Goal: Information Seeking & Learning: Compare options

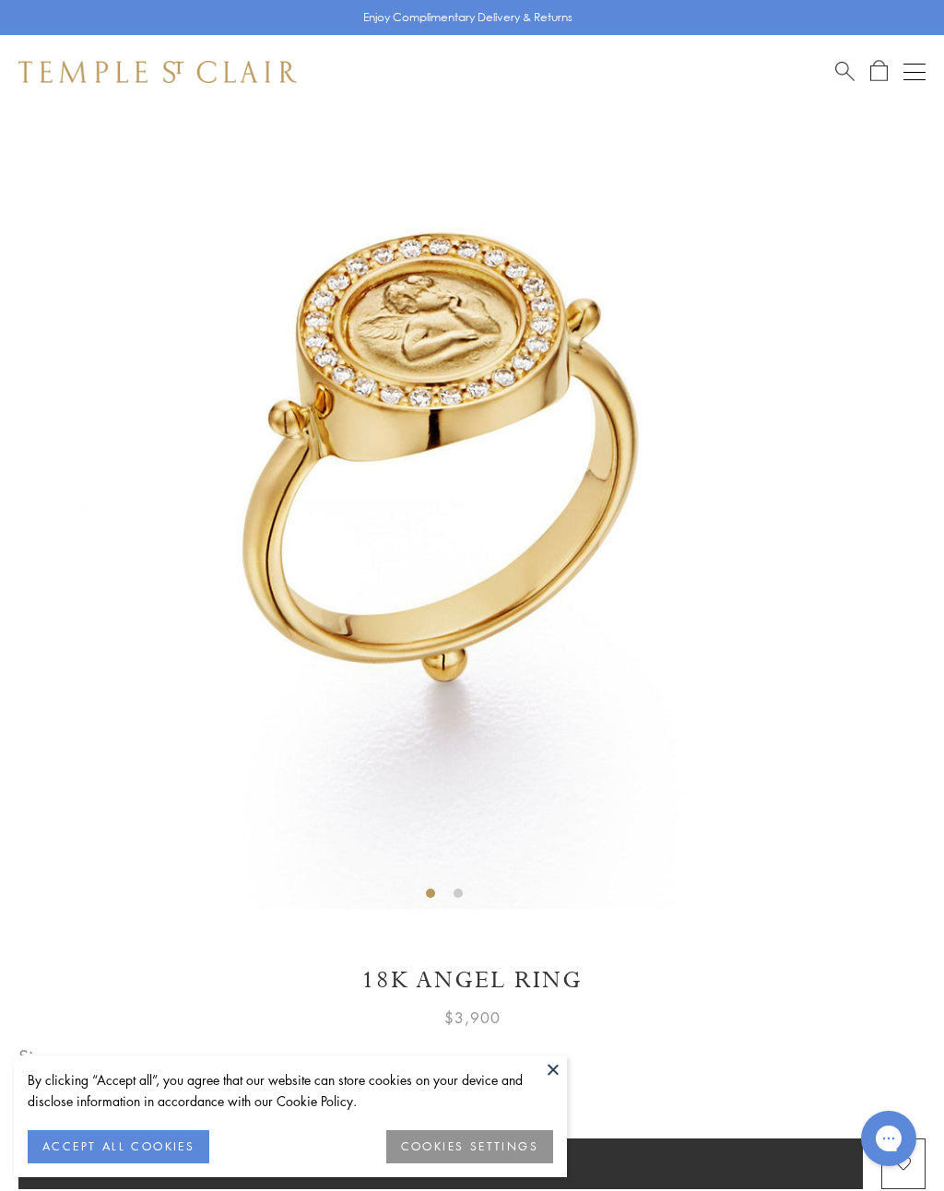
scroll to position [109, 0]
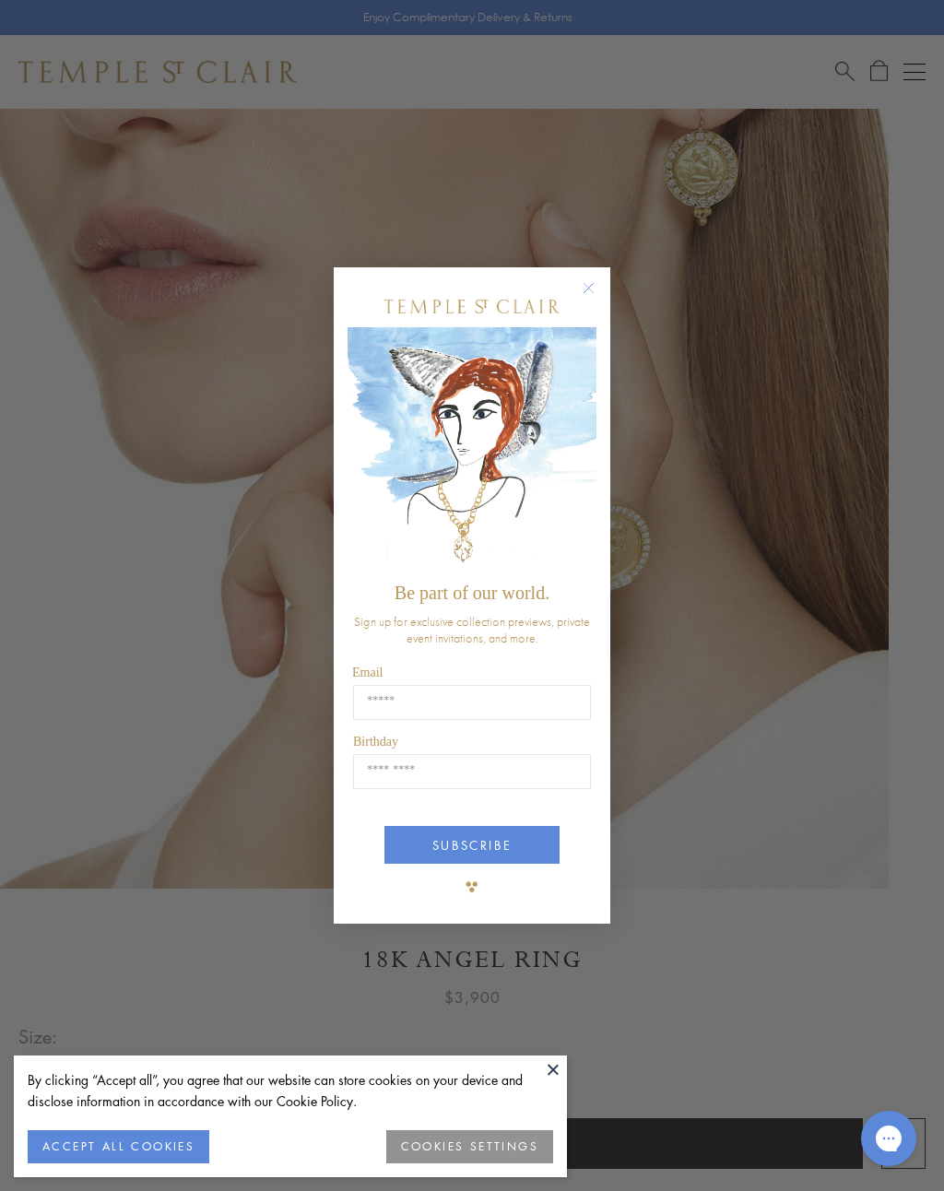
click at [585, 284] on circle "Close dialog" at bounding box center [589, 288] width 22 height 22
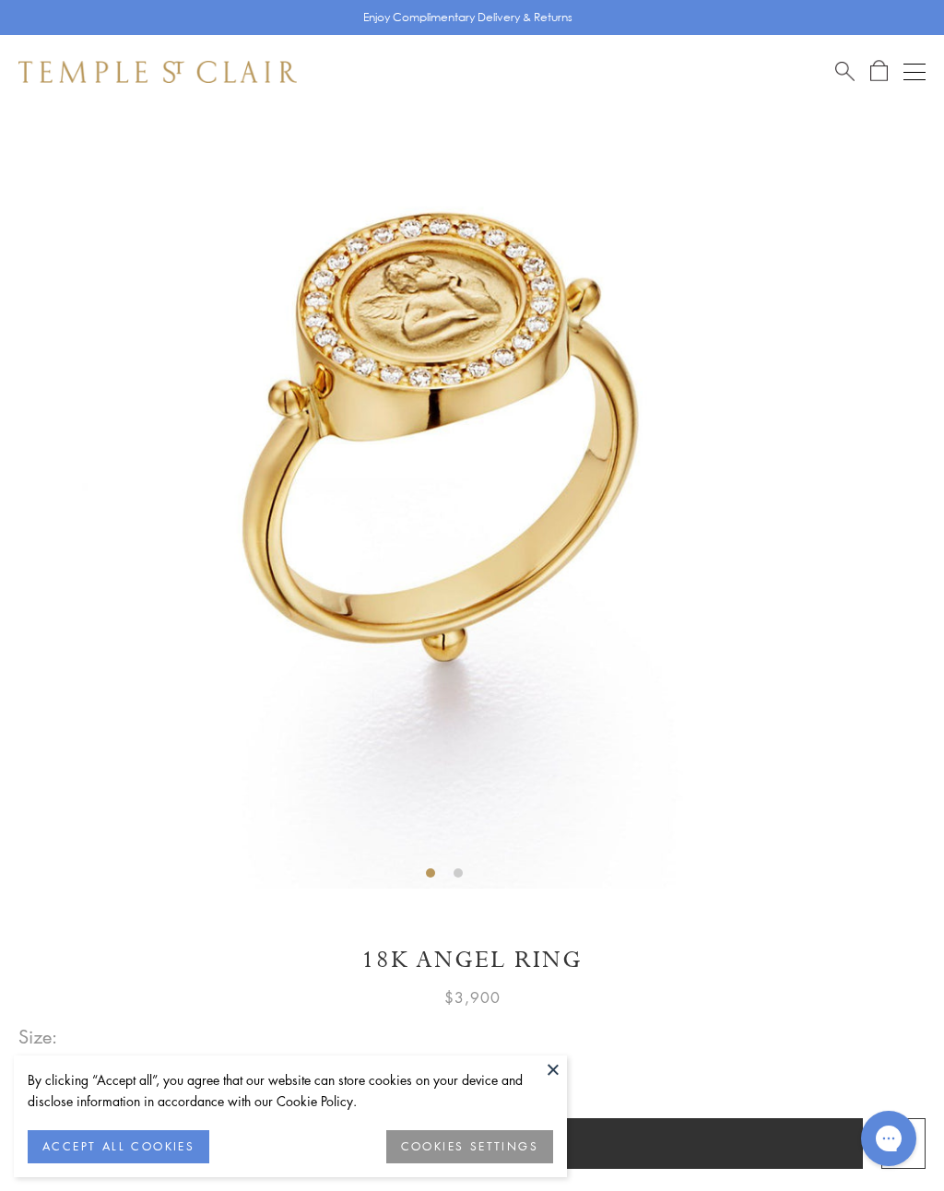
scroll to position [114, 0]
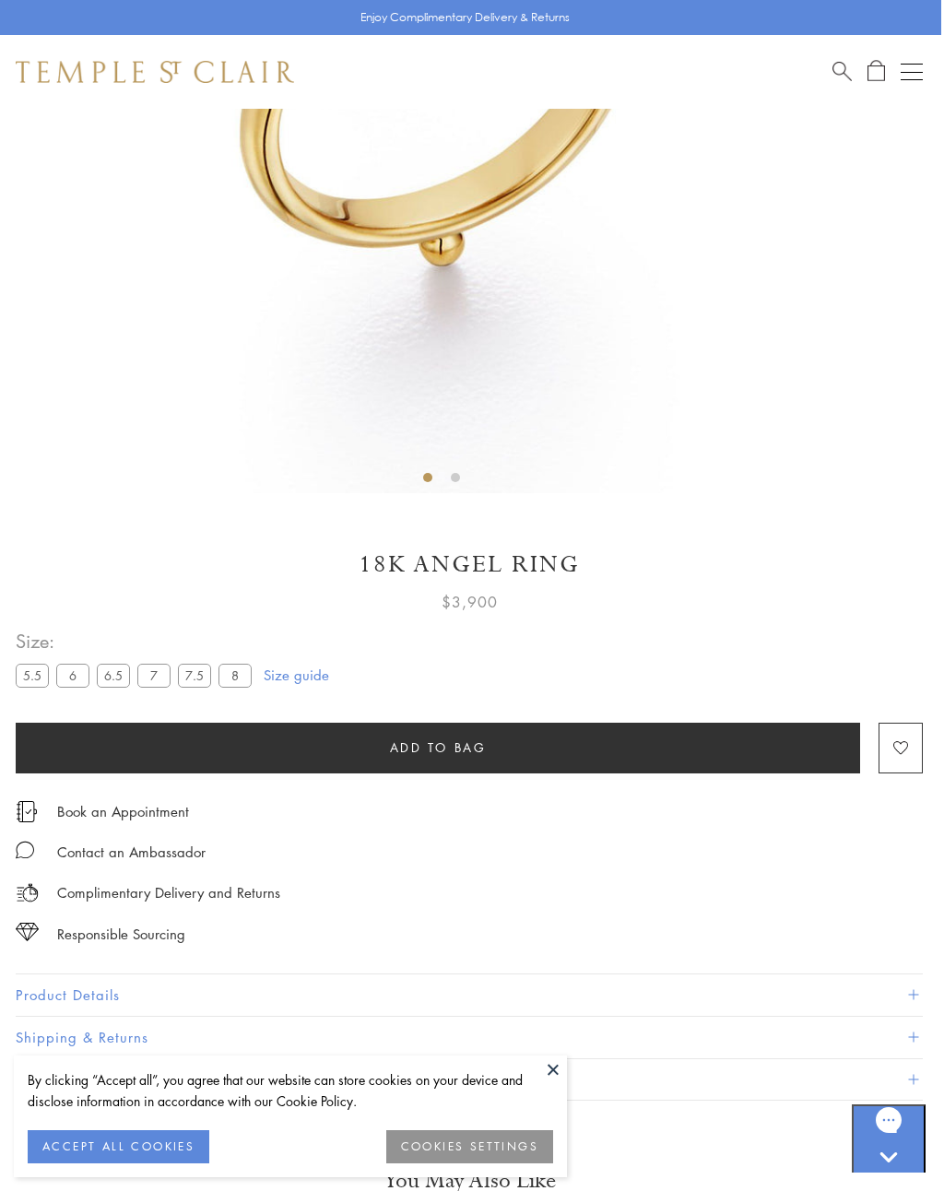
scroll to position [503, 3]
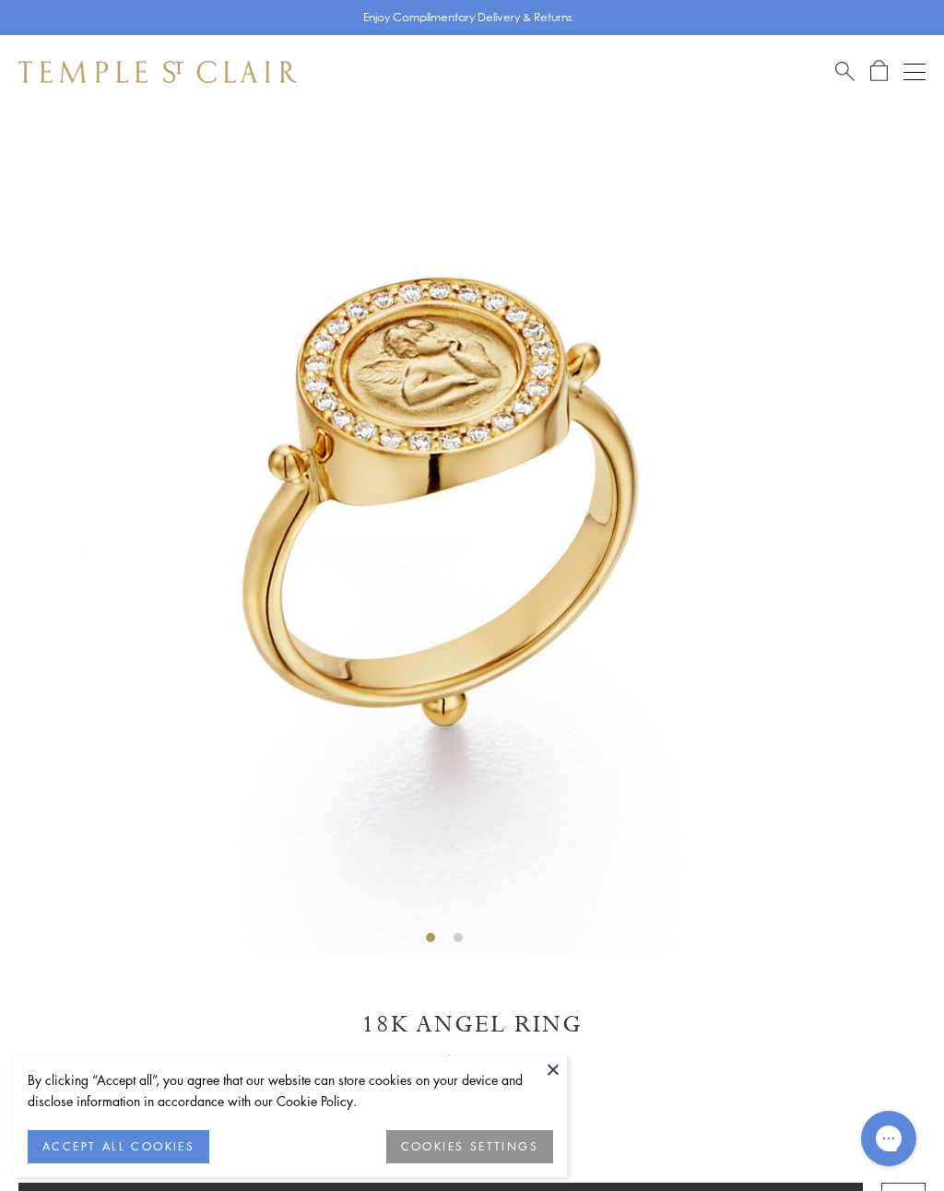
scroll to position [106, 0]
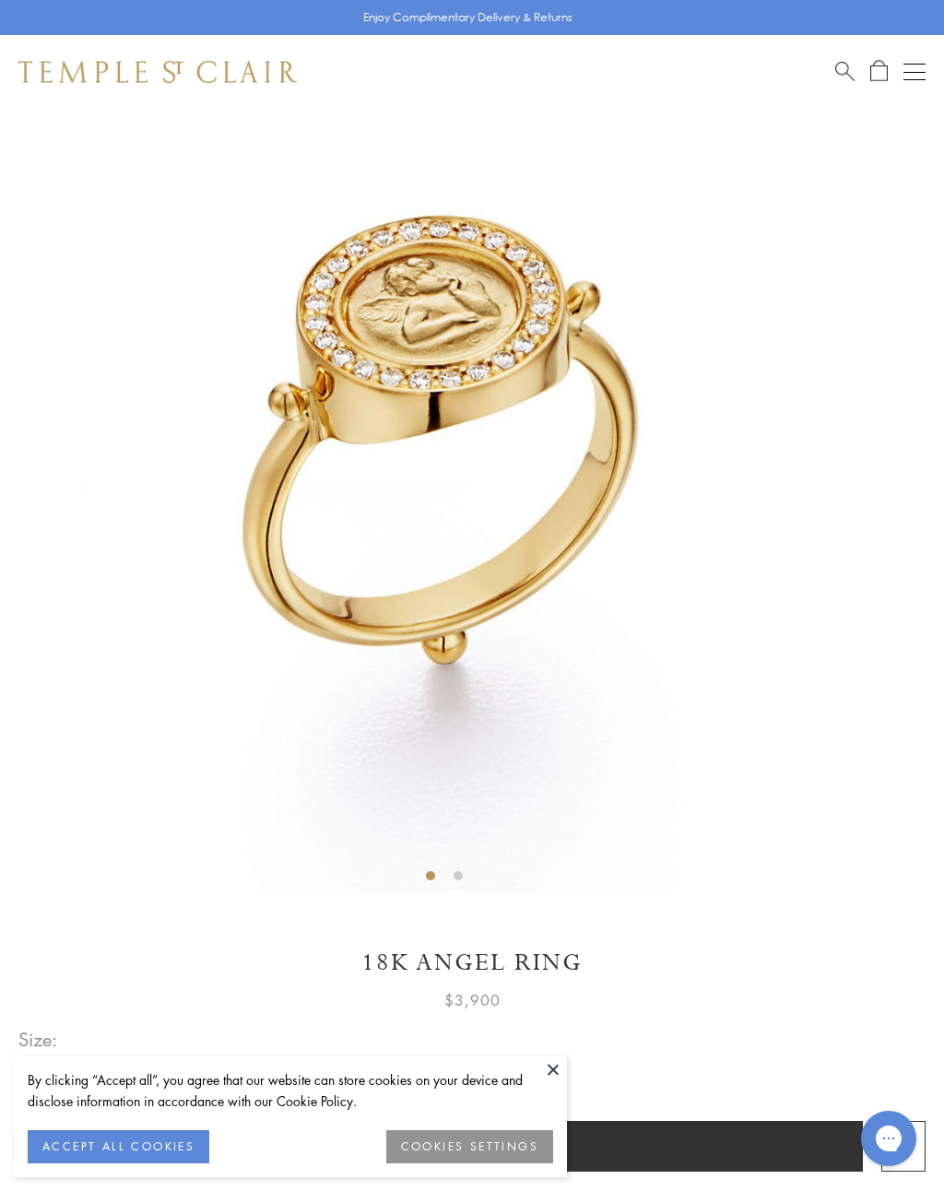
click at [559, 1072] on button at bounding box center [553, 1069] width 28 height 28
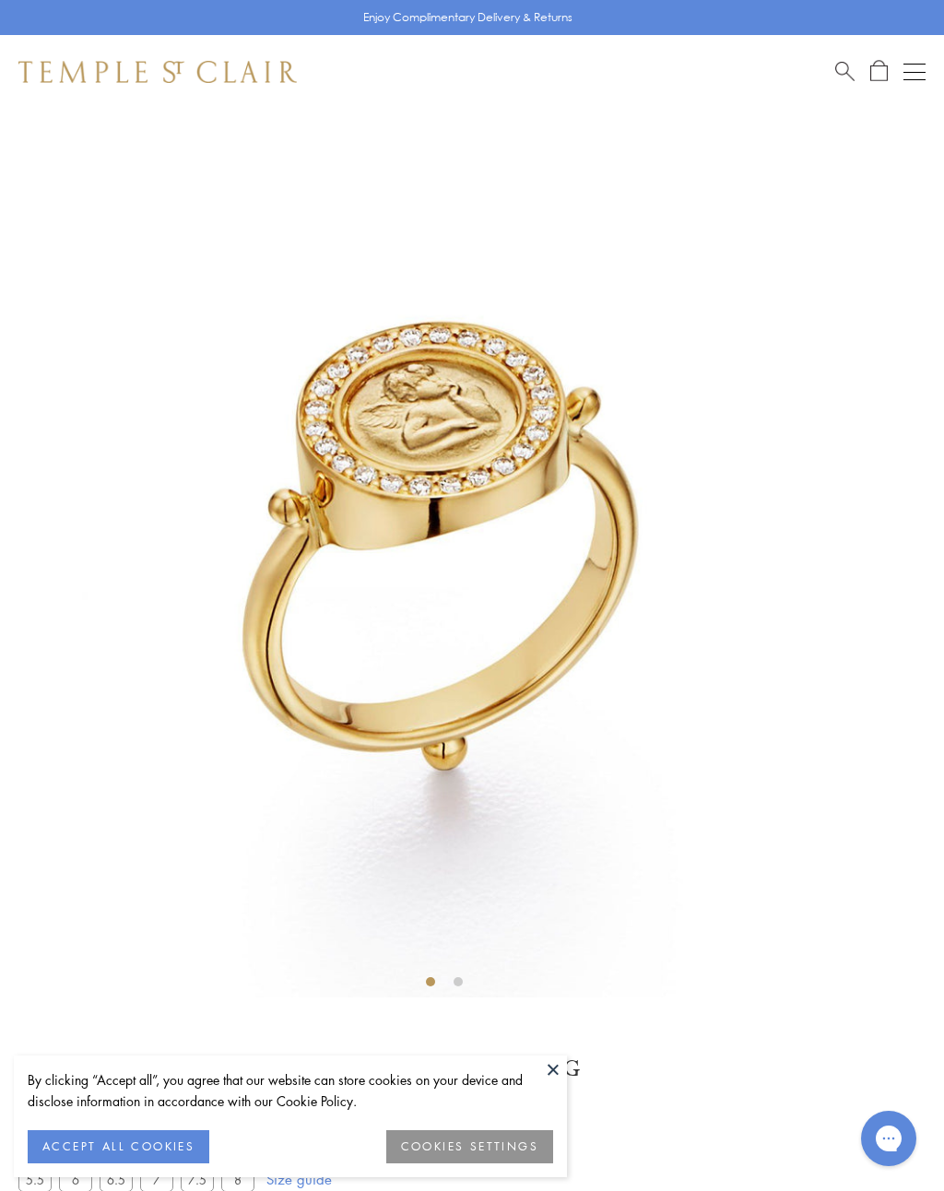
click at [843, 63] on span "Search" at bounding box center [844, 69] width 19 height 19
click at [851, 55] on div "Shop Shop Categories Amulets Pendants & Charms Lockets Chains & Leather Cords E…" at bounding box center [472, 72] width 944 height 74
click at [842, 65] on span "Search" at bounding box center [844, 69] width 19 height 19
click at [556, 1062] on button at bounding box center [553, 1069] width 28 height 28
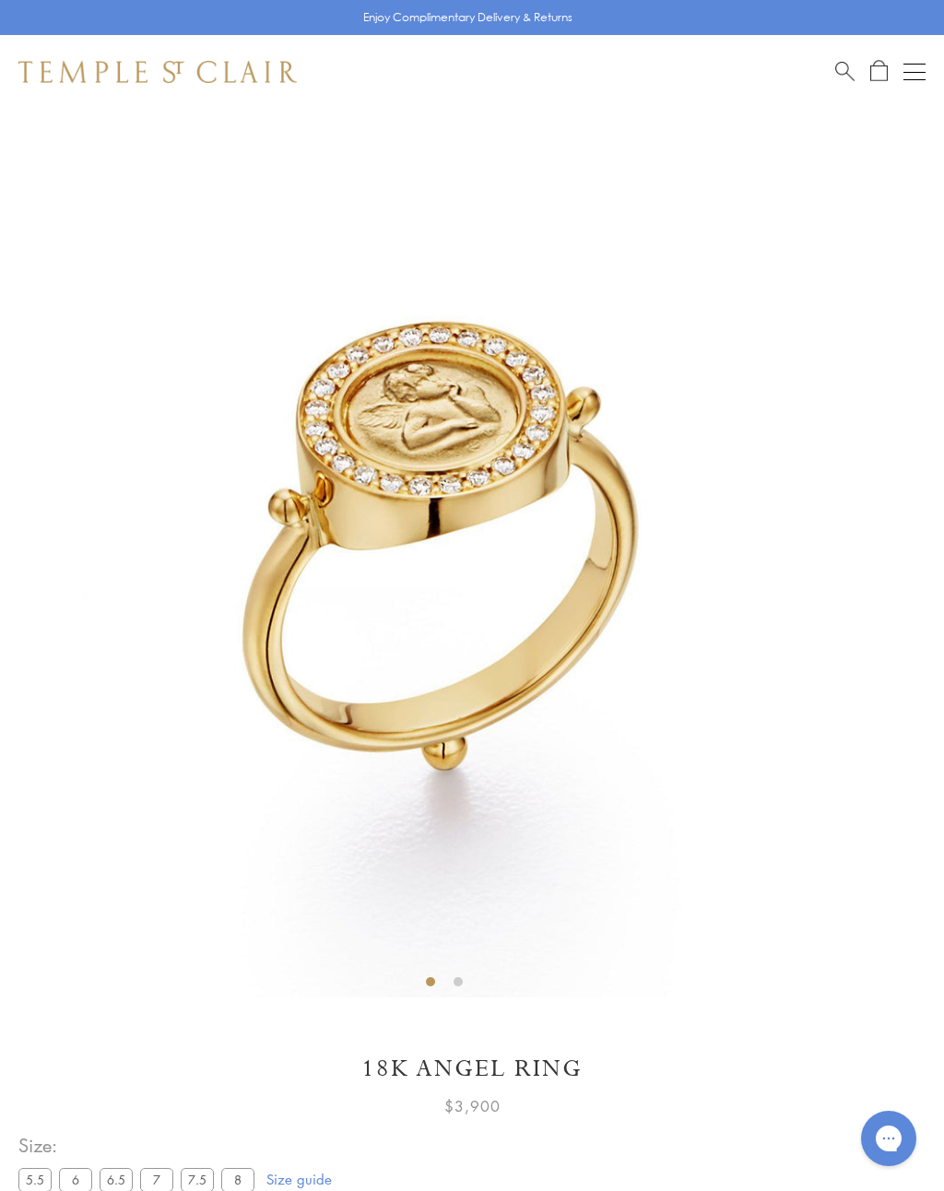
click at [845, 70] on span "Search" at bounding box center [844, 69] width 19 height 19
click at [116, 137] on input "search" at bounding box center [483, 145] width 798 height 21
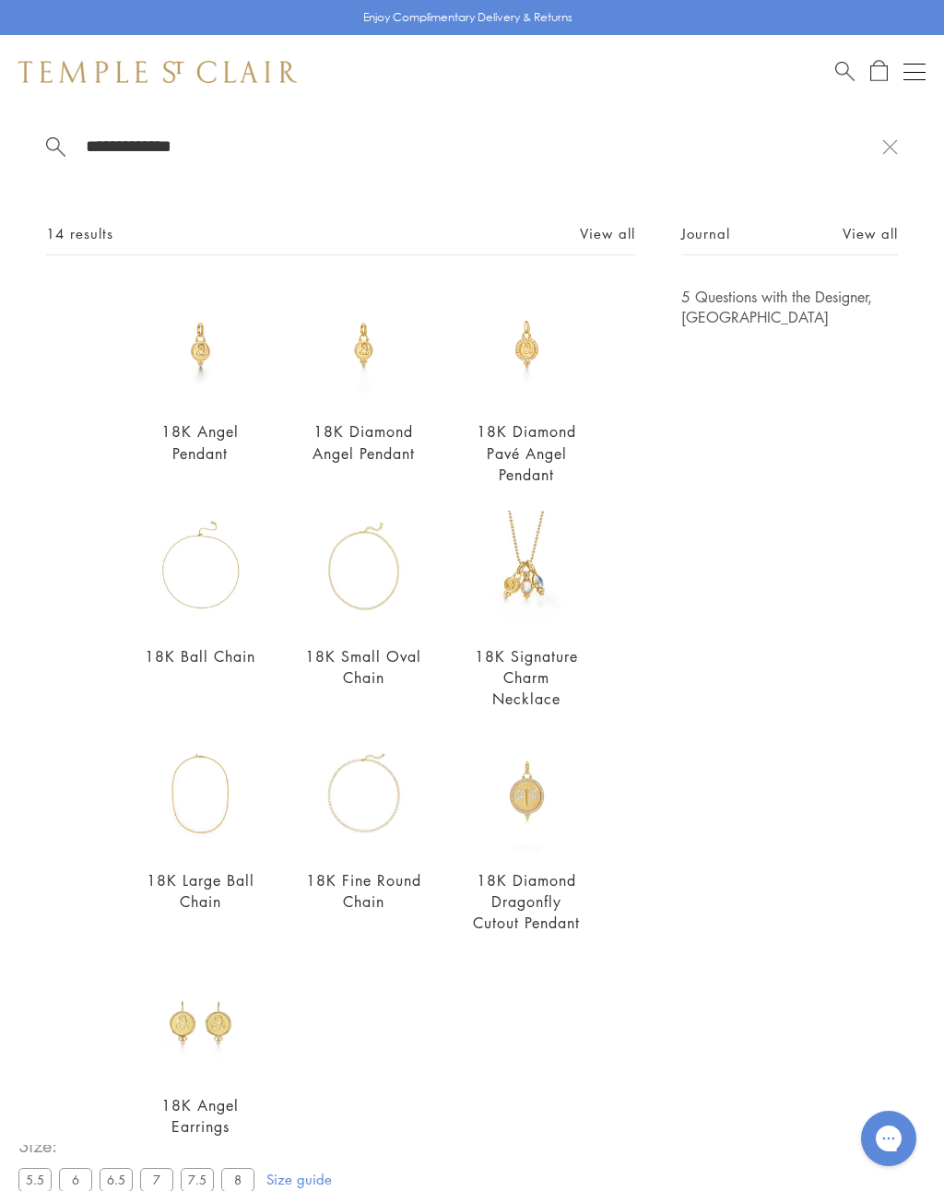
type input "**********"
click at [513, 368] on img at bounding box center [526, 345] width 117 height 117
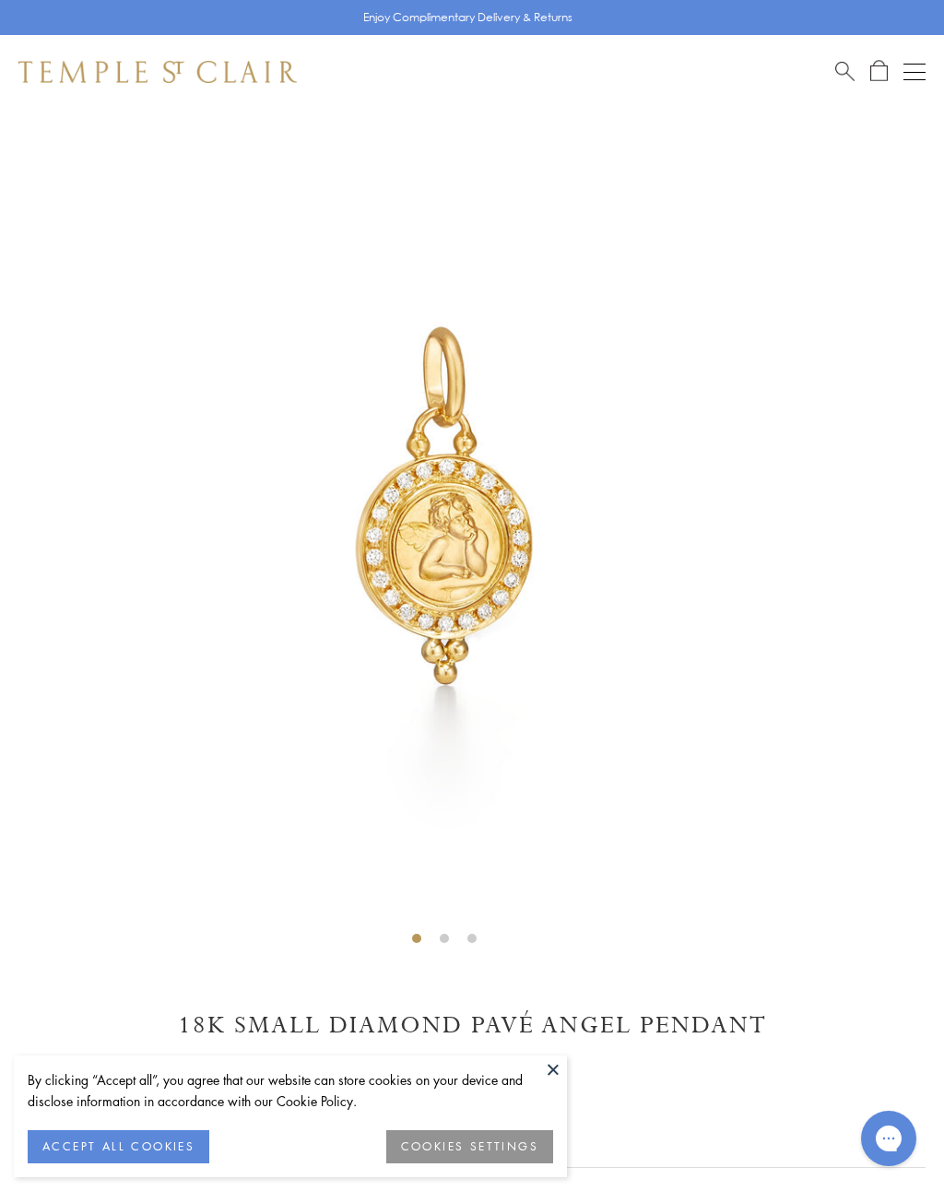
scroll to position [109, 0]
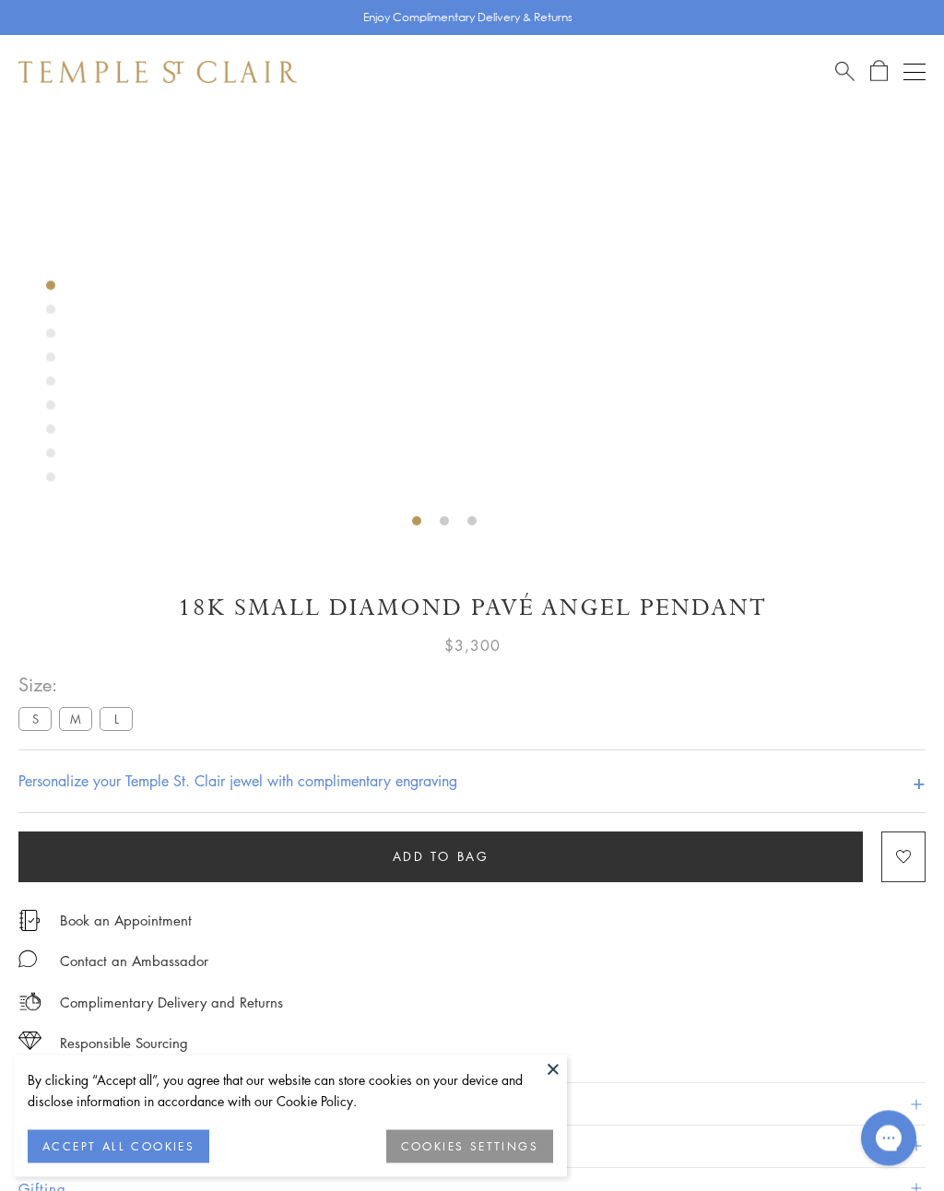
scroll to position [109, 0]
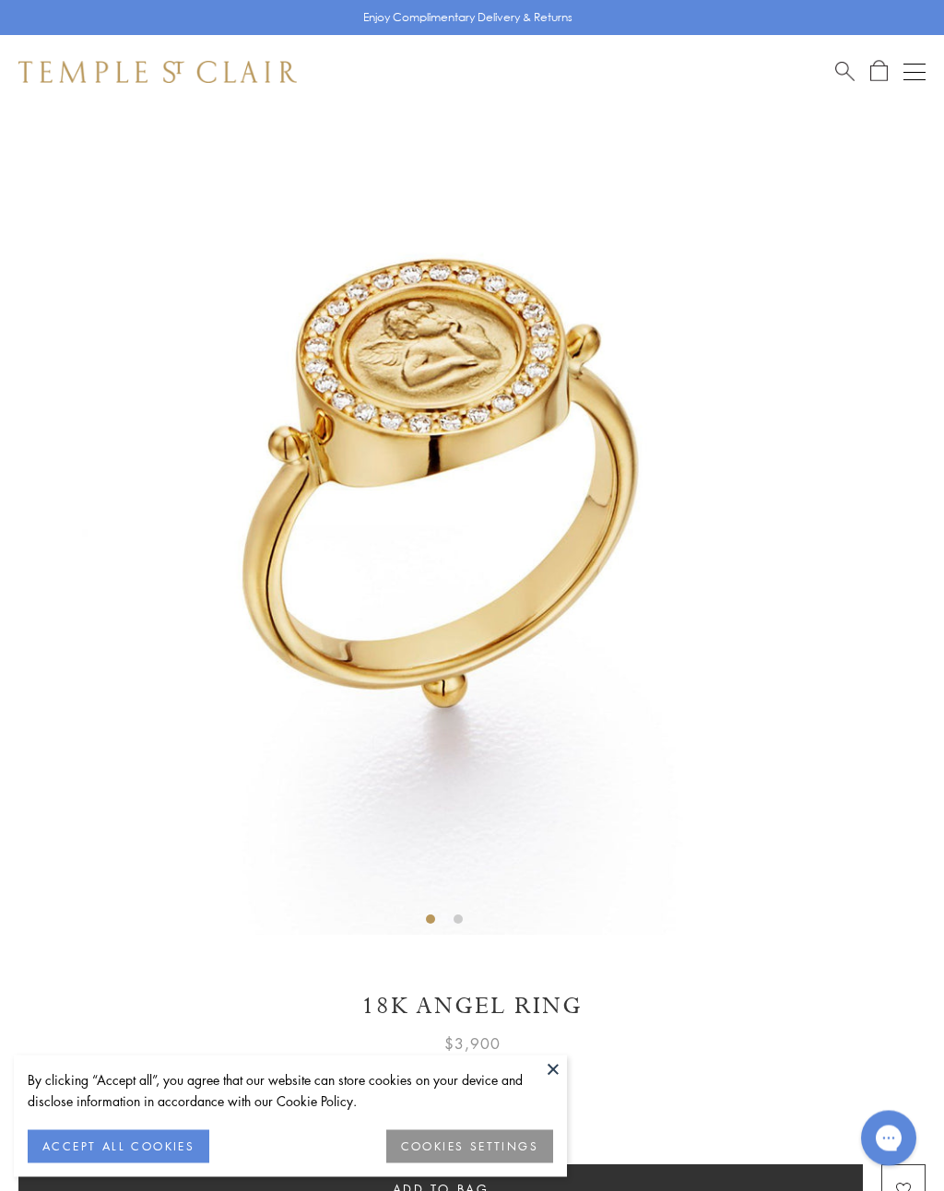
scroll to position [63, 0]
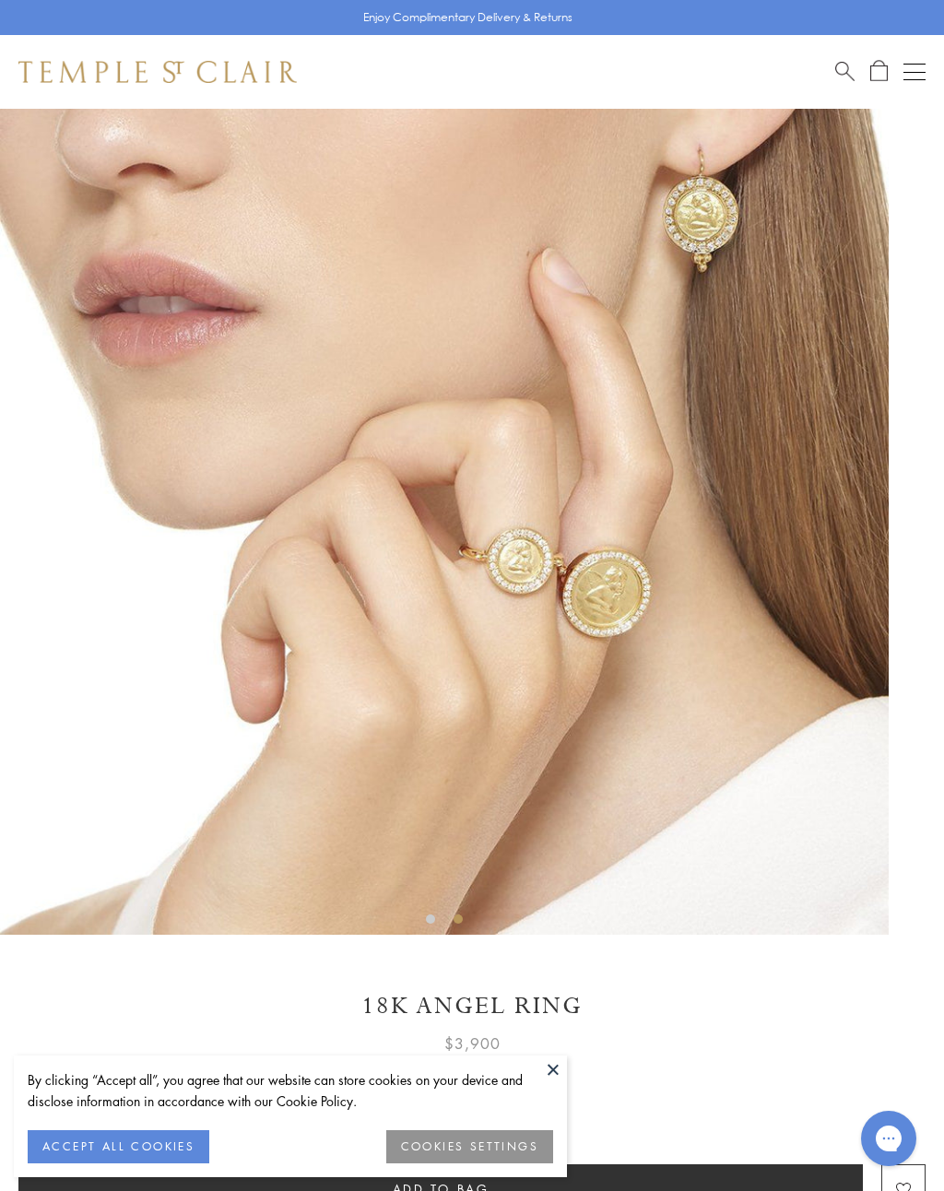
click at [132, 63] on img at bounding box center [157, 72] width 278 height 22
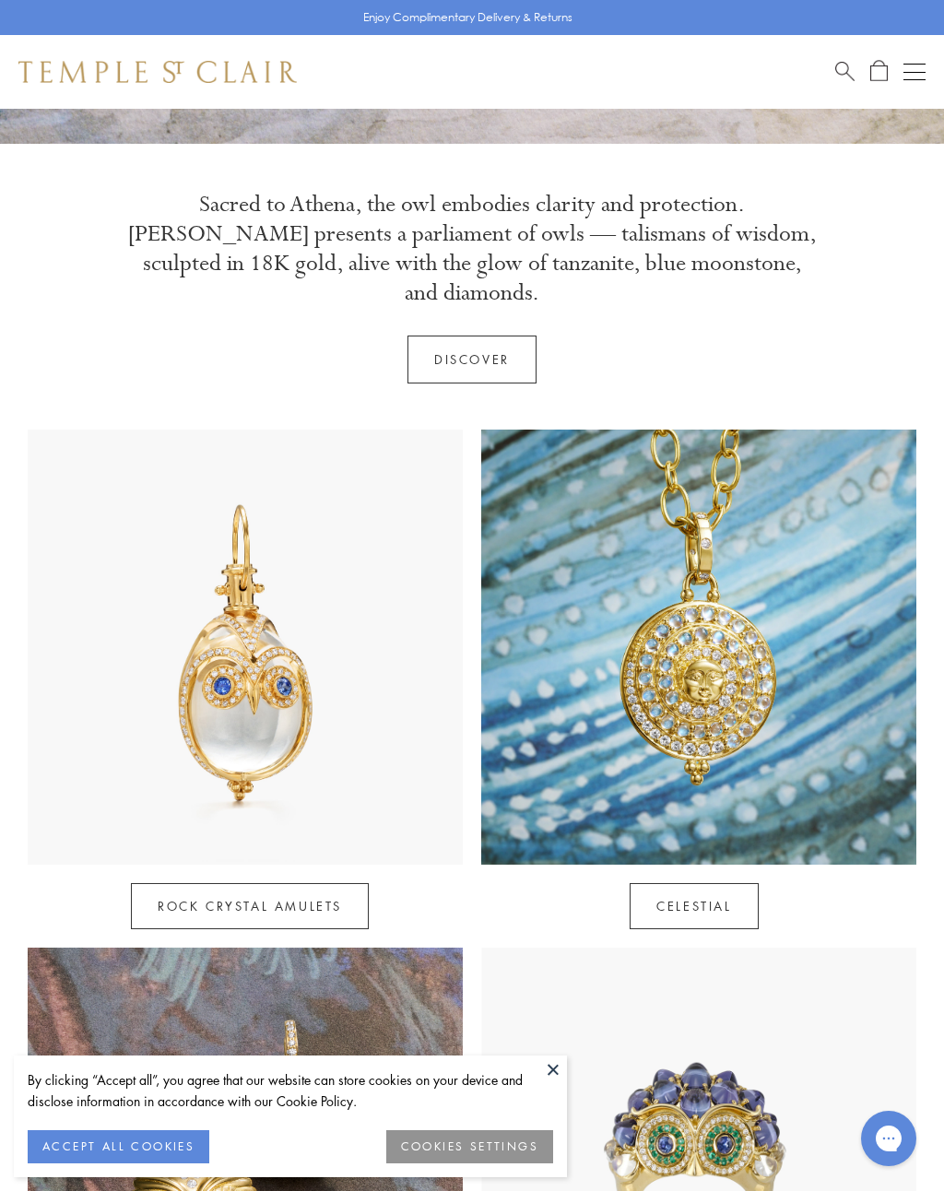
scroll to position [486, 0]
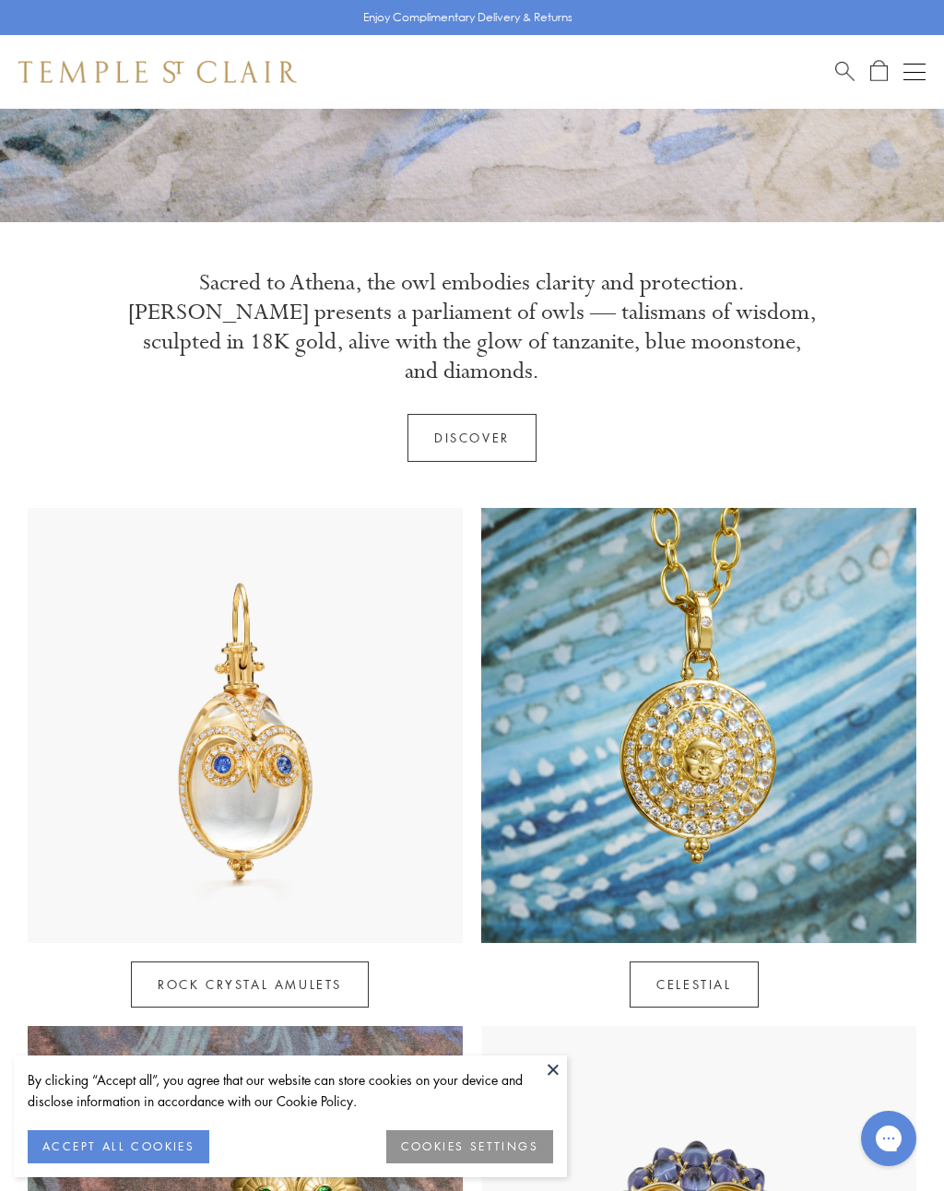
click at [835, 66] on span "Search" at bounding box center [844, 69] width 19 height 19
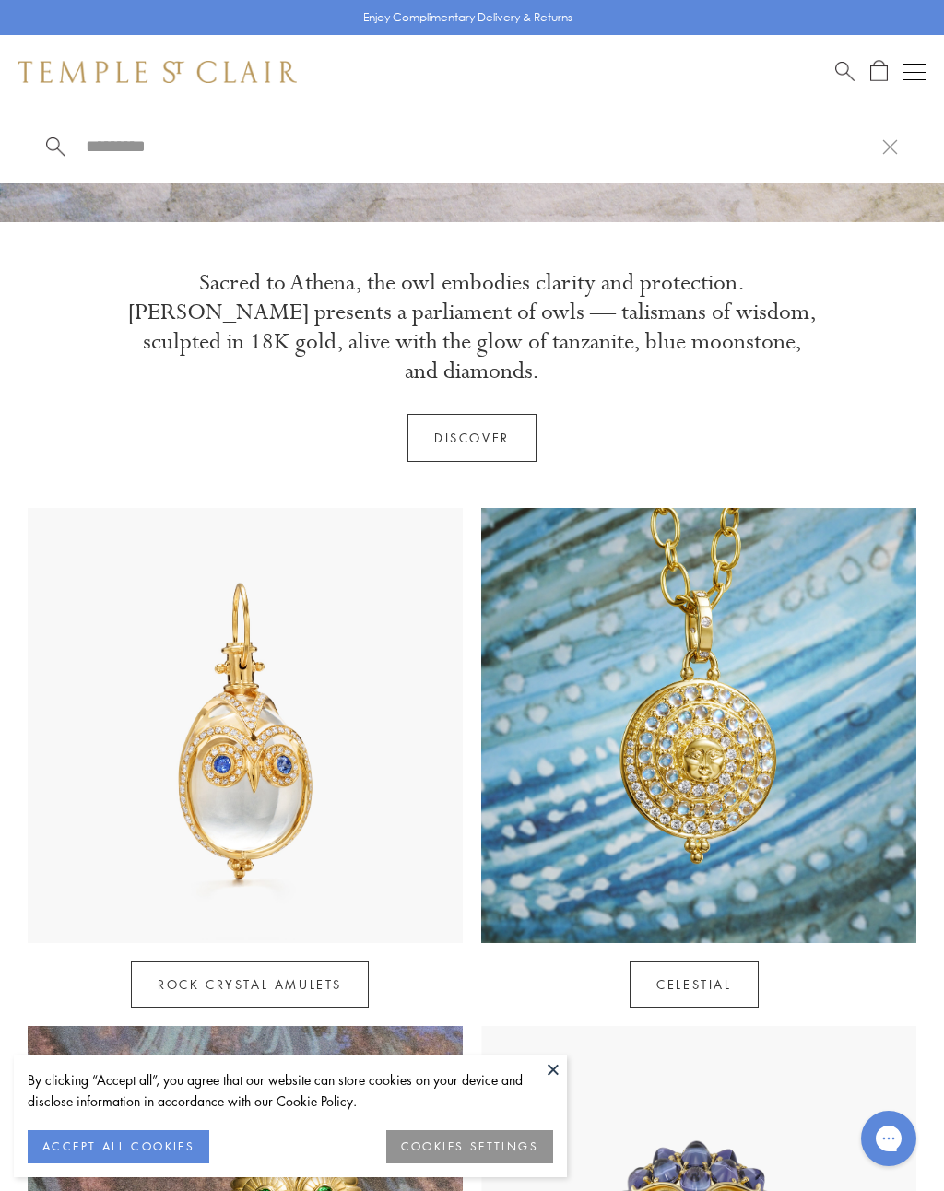
click at [563, 157] on input "search" at bounding box center [483, 145] width 798 height 21
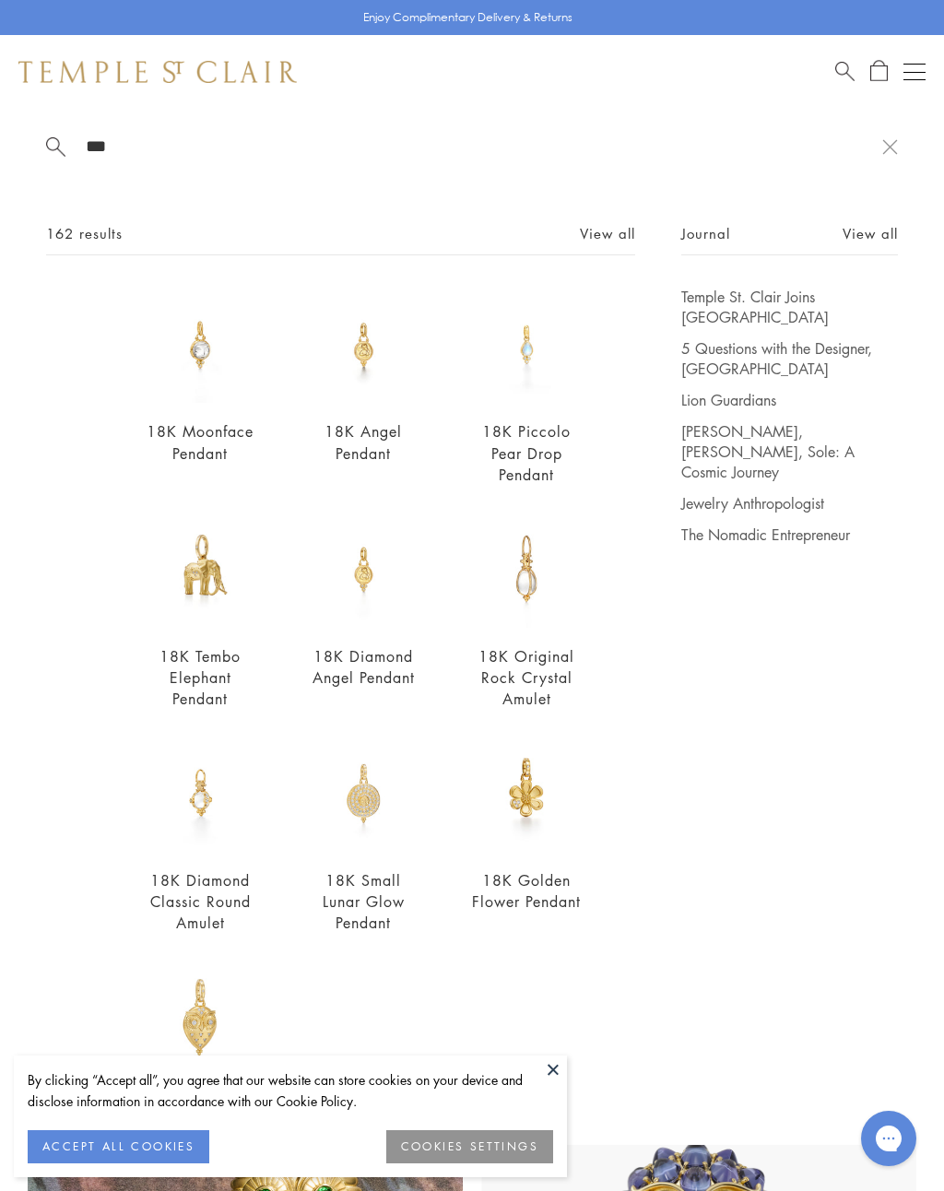
type input "***"
click at [919, 75] on button "Open navigation" at bounding box center [914, 72] width 22 height 22
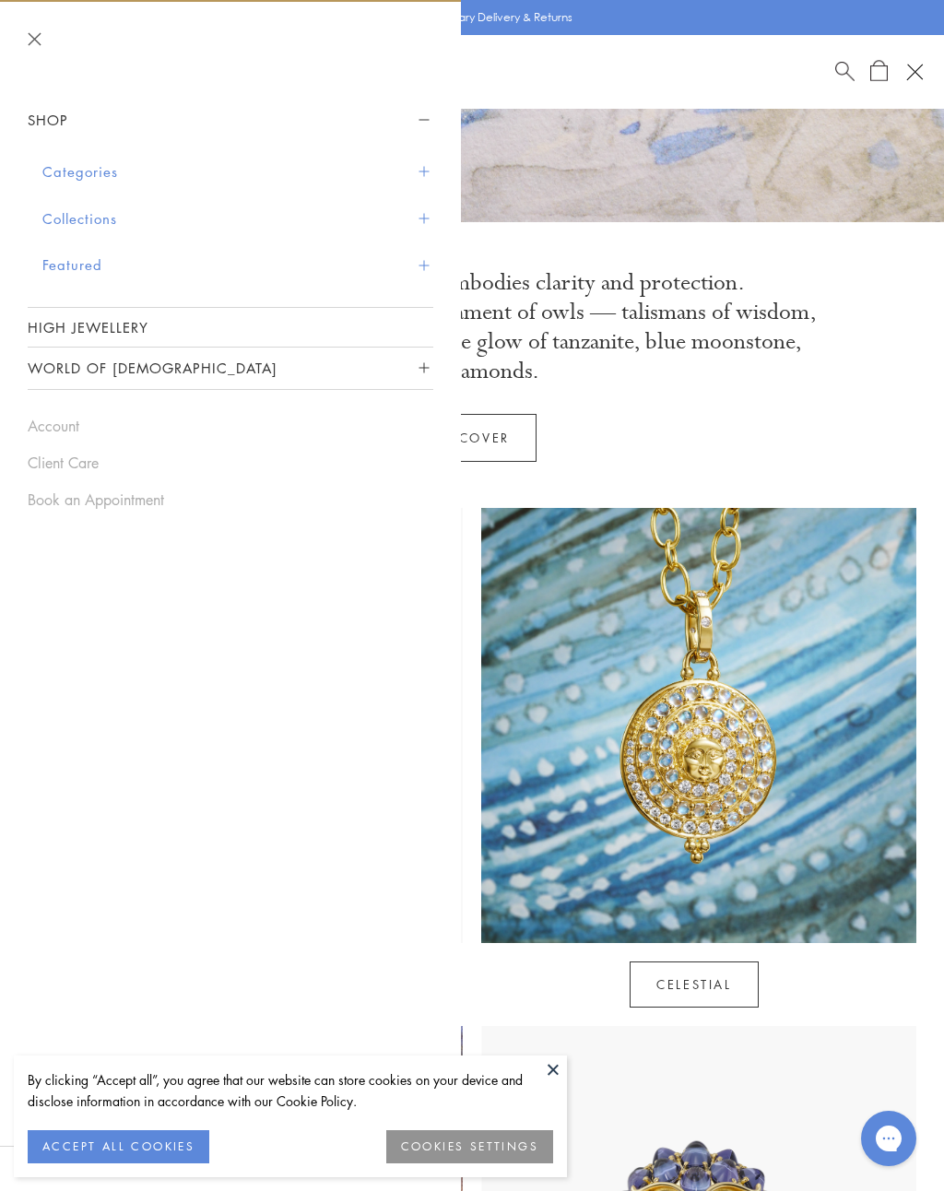
click at [424, 159] on button "Categories" at bounding box center [237, 171] width 391 height 47
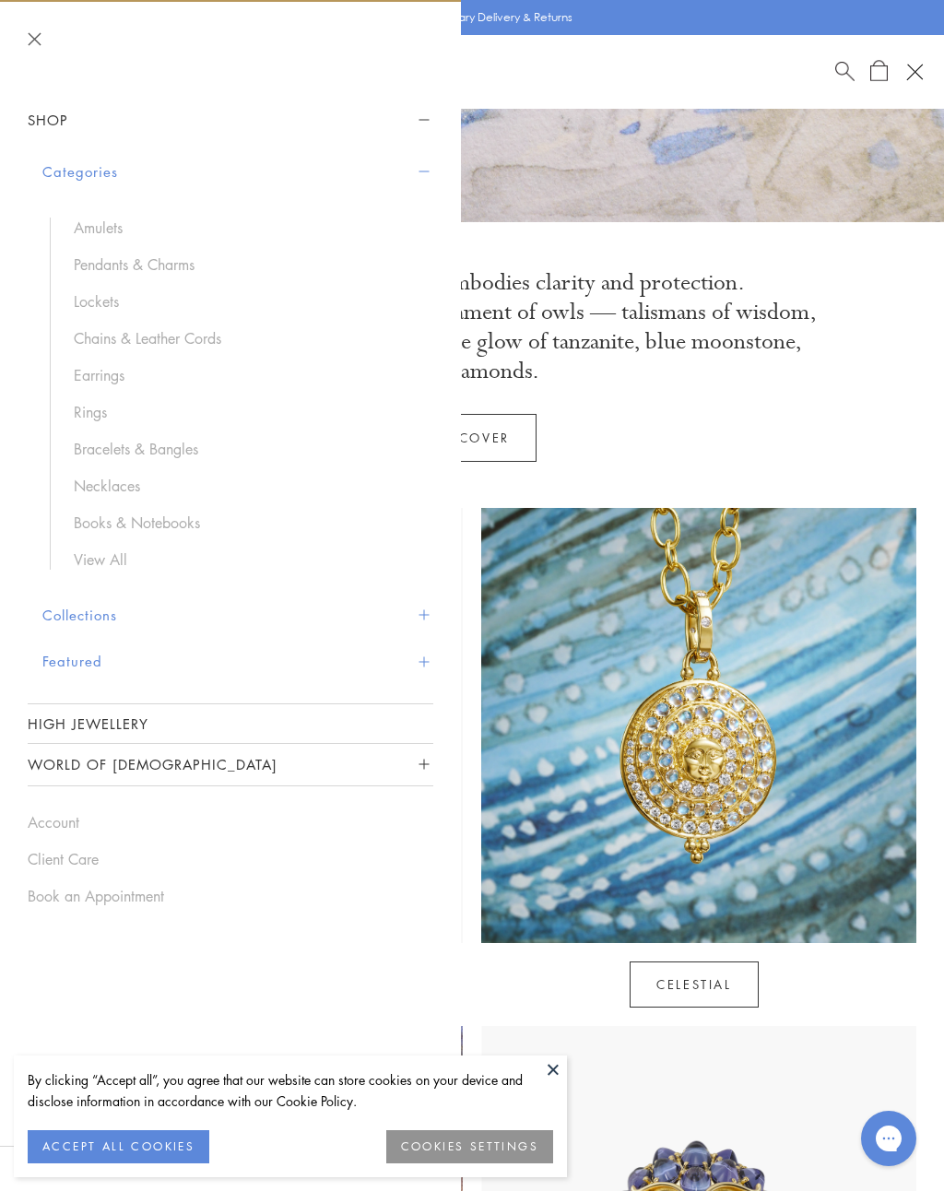
click at [112, 229] on link "Amulets" at bounding box center [244, 228] width 341 height 20
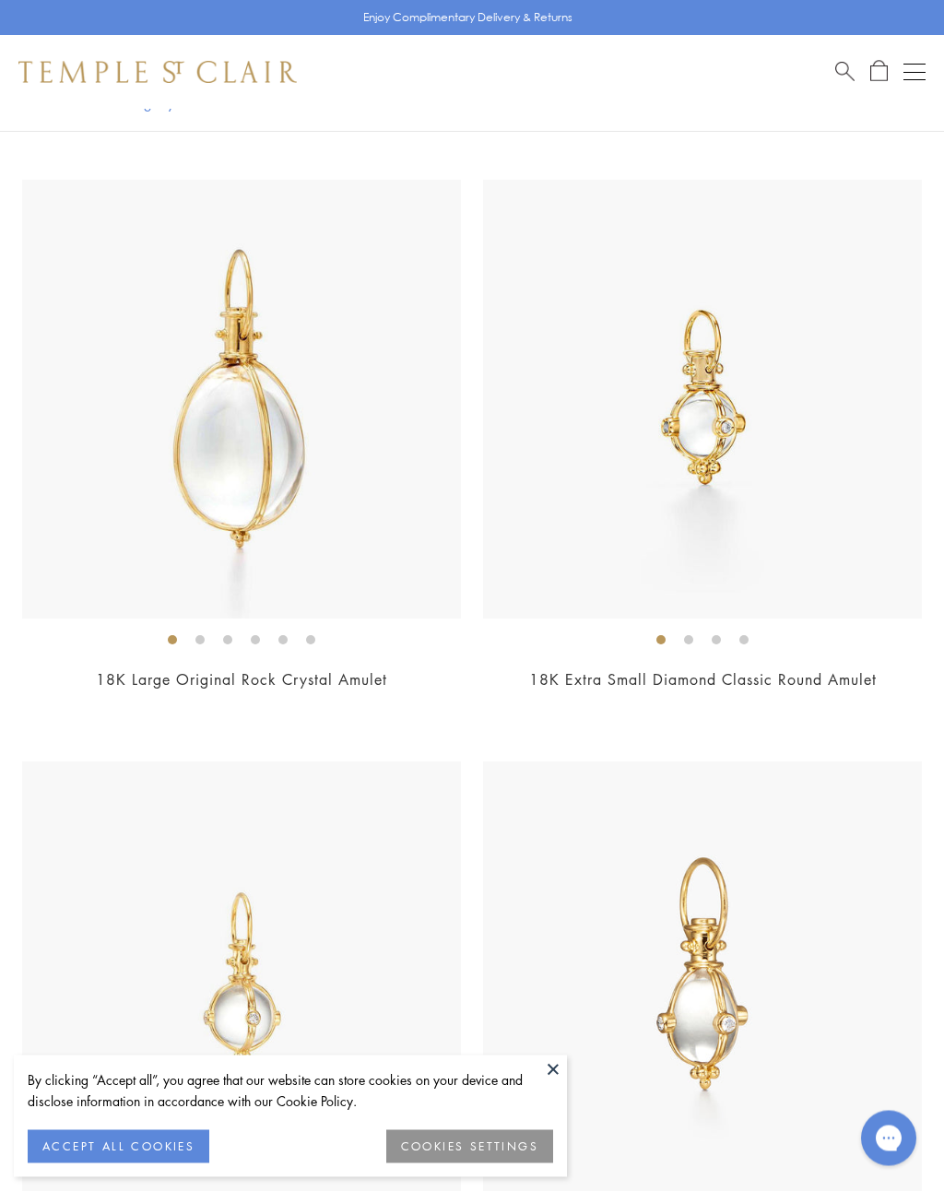
scroll to position [6171, 0]
click at [924, 72] on div "Open navigation" at bounding box center [914, 72] width 22 height 1
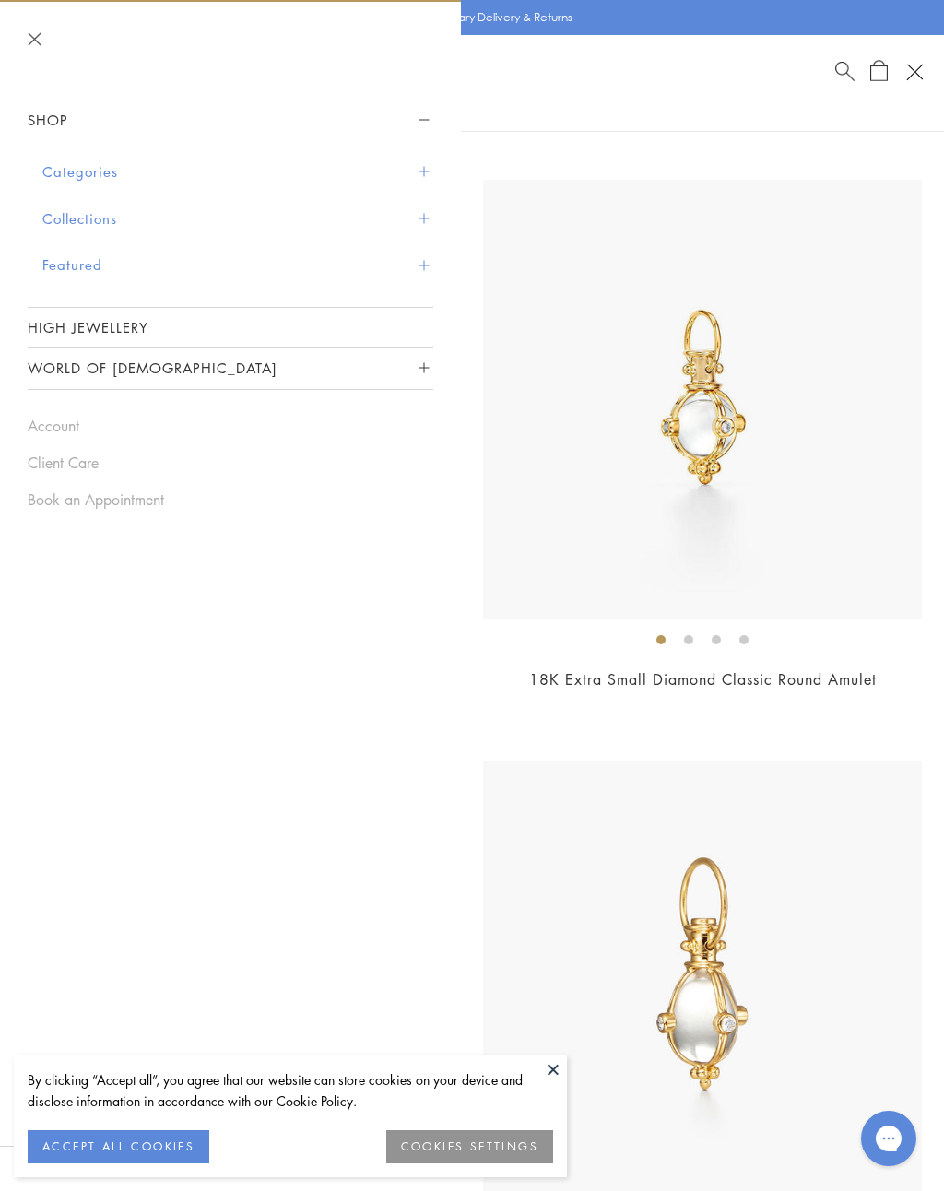
click at [429, 175] on button "Categories" at bounding box center [237, 171] width 391 height 47
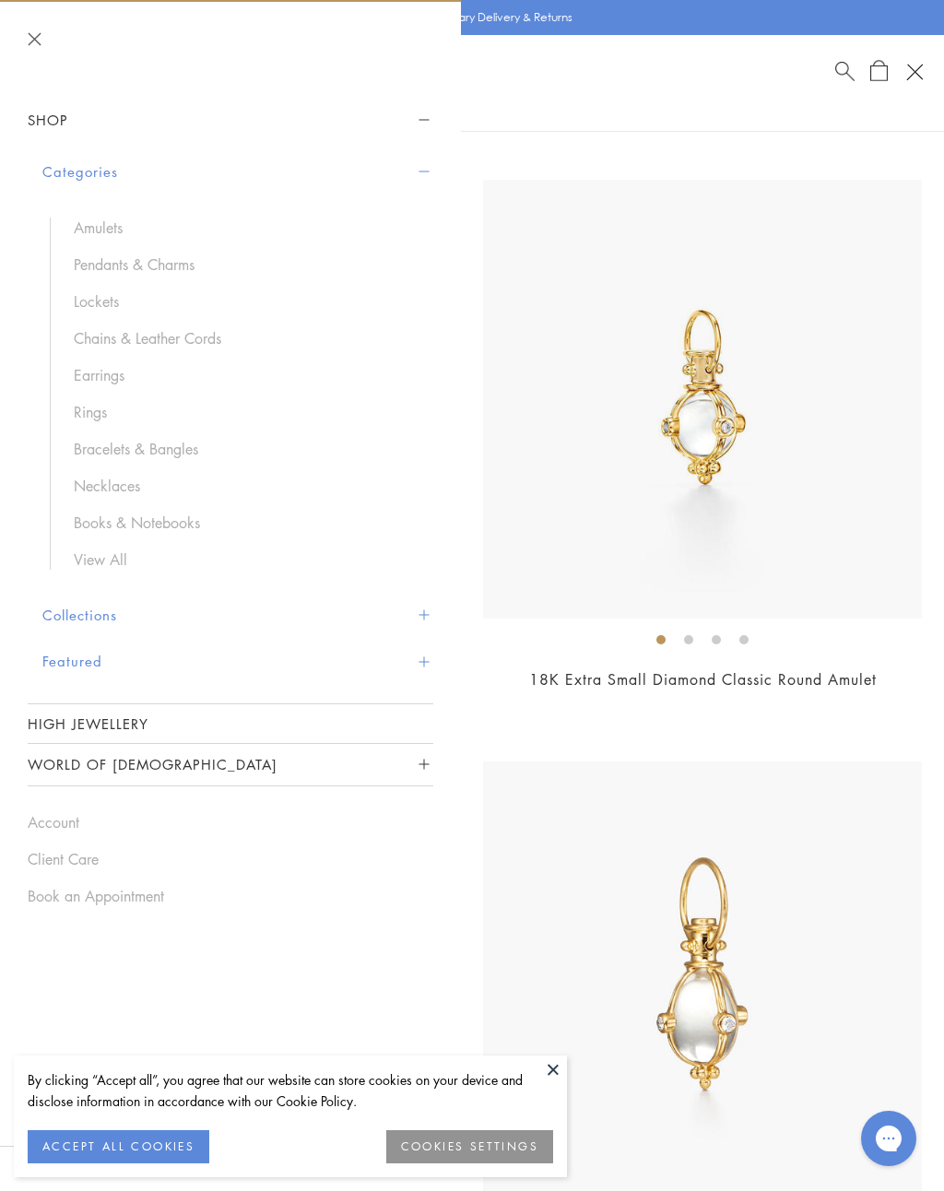
click at [93, 258] on link "Pendants & Charms" at bounding box center [244, 264] width 341 height 20
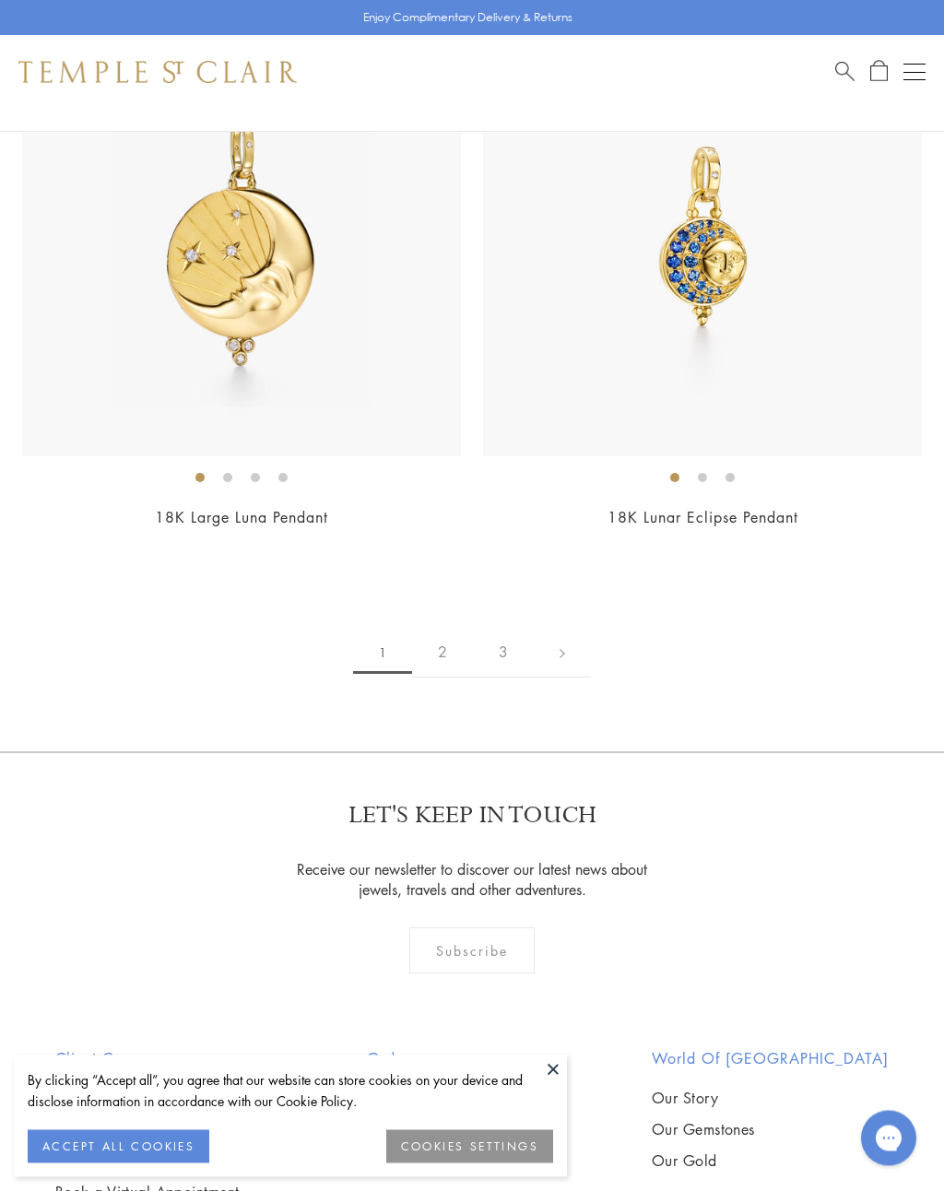
scroll to position [18353, 0]
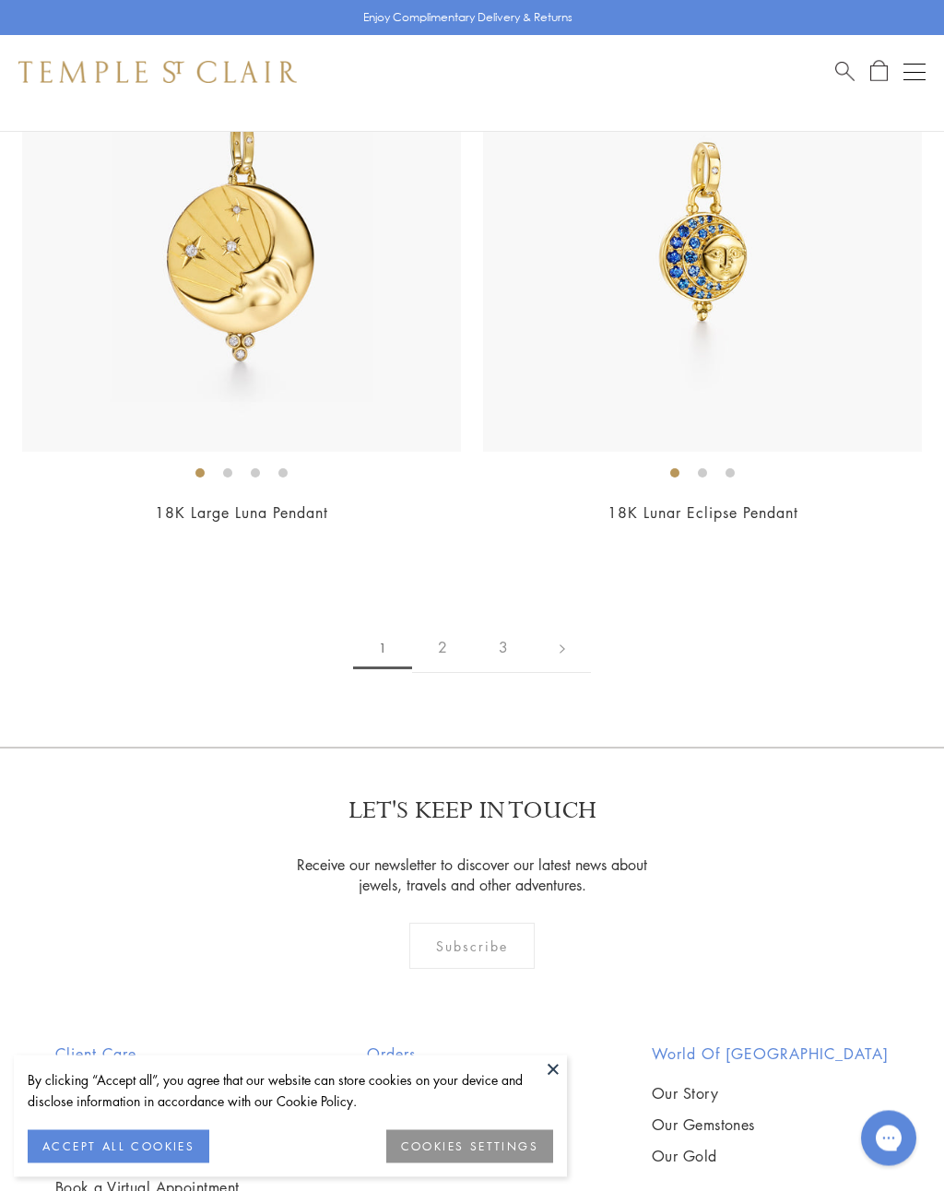
click at [906, 75] on button "Open navigation" at bounding box center [914, 72] width 22 height 22
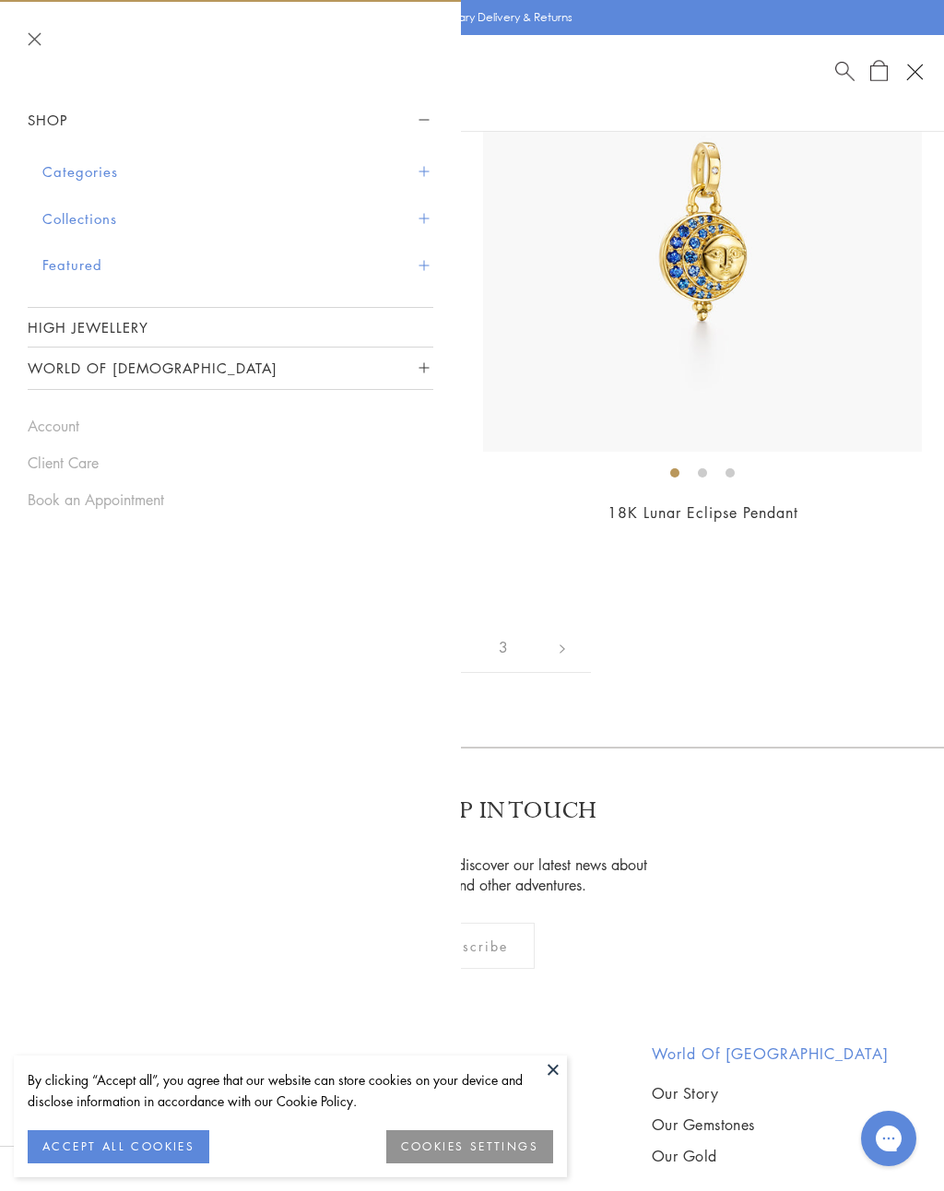
click at [89, 171] on button "Categories" at bounding box center [237, 171] width 391 height 47
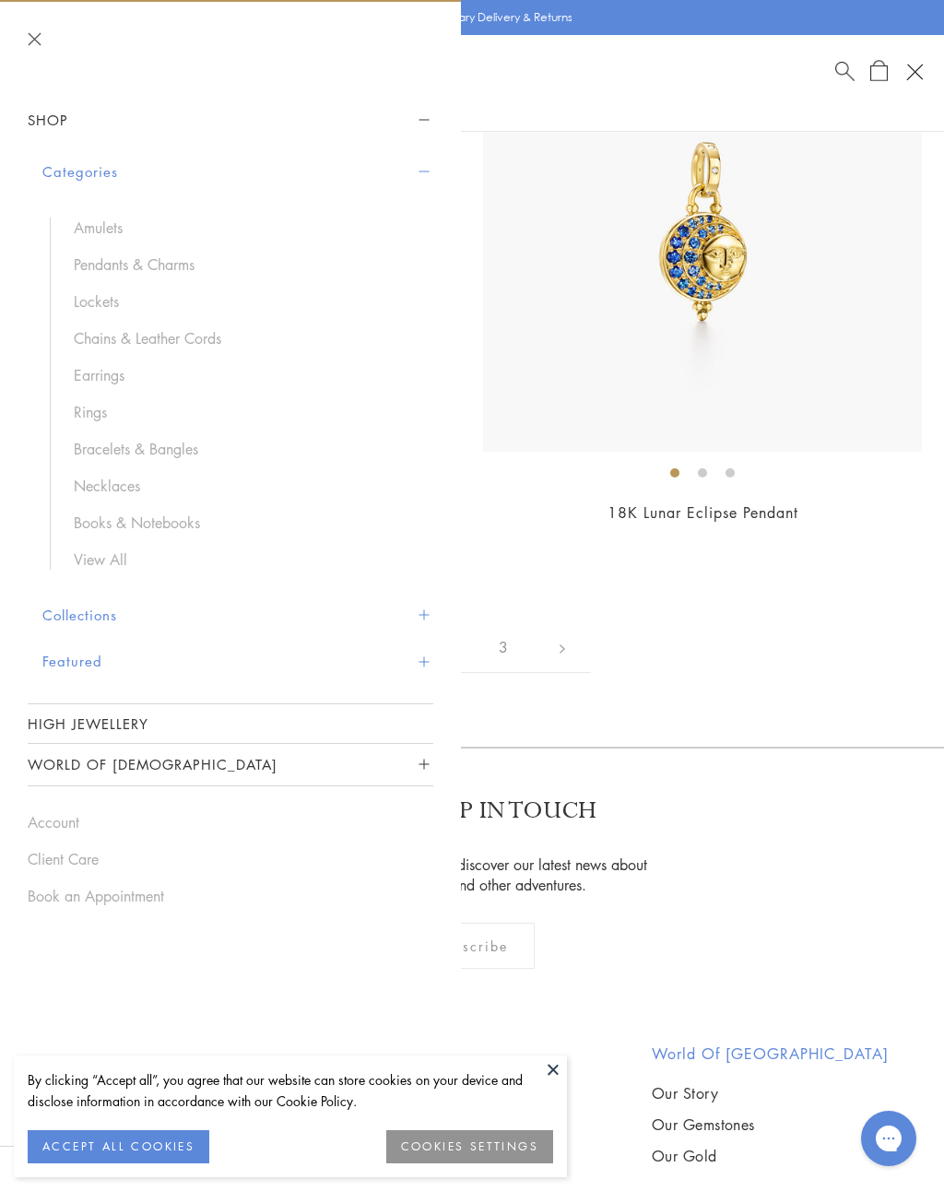
click at [76, 420] on ul "Amulets Pendants & Charms Lockets Chains & Leather Cords Earrings Rings Bracele…" at bounding box center [241, 394] width 383 height 352
click at [87, 407] on link "Rings" at bounding box center [244, 412] width 341 height 20
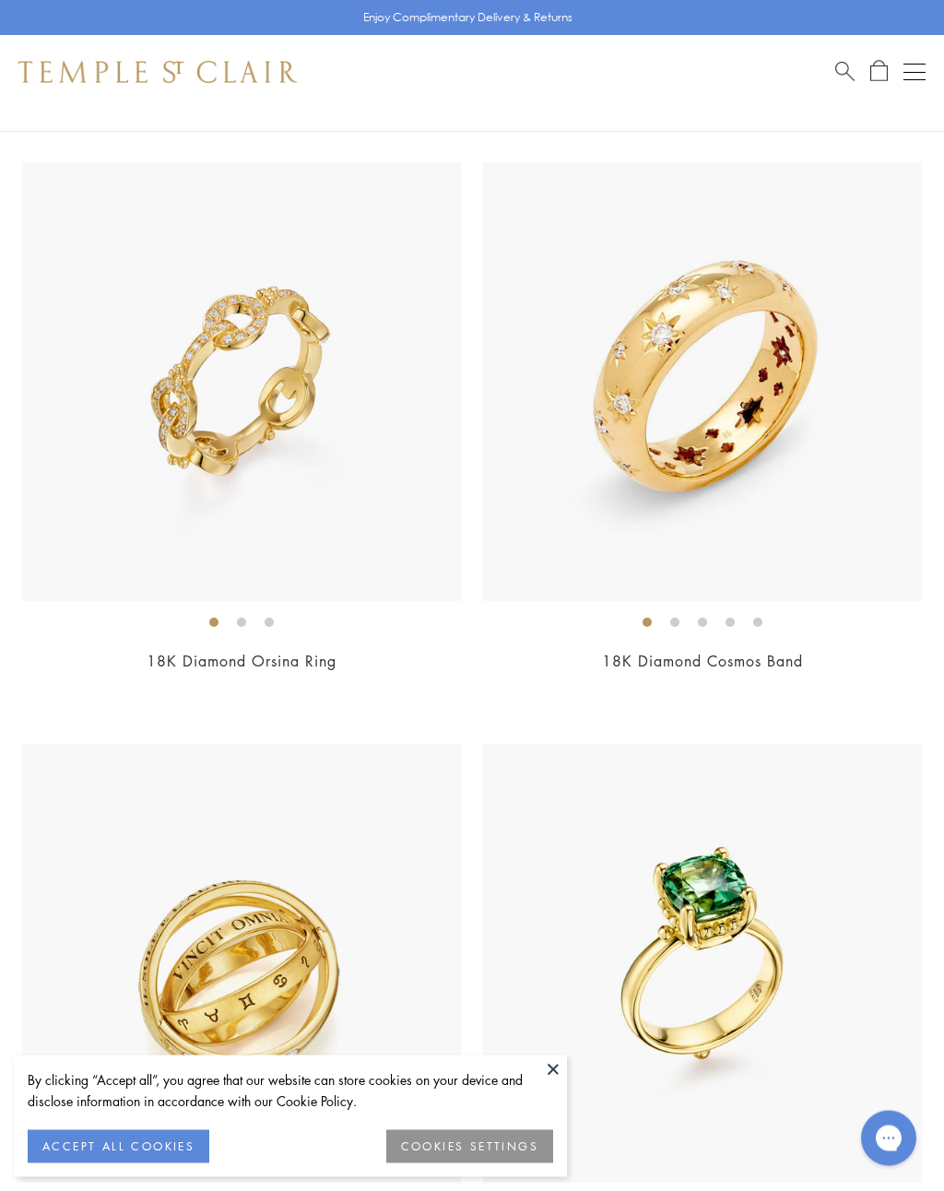
scroll to position [1921, 0]
click at [665, 657] on link "18K Diamond Cosmos Band" at bounding box center [702, 661] width 201 height 20
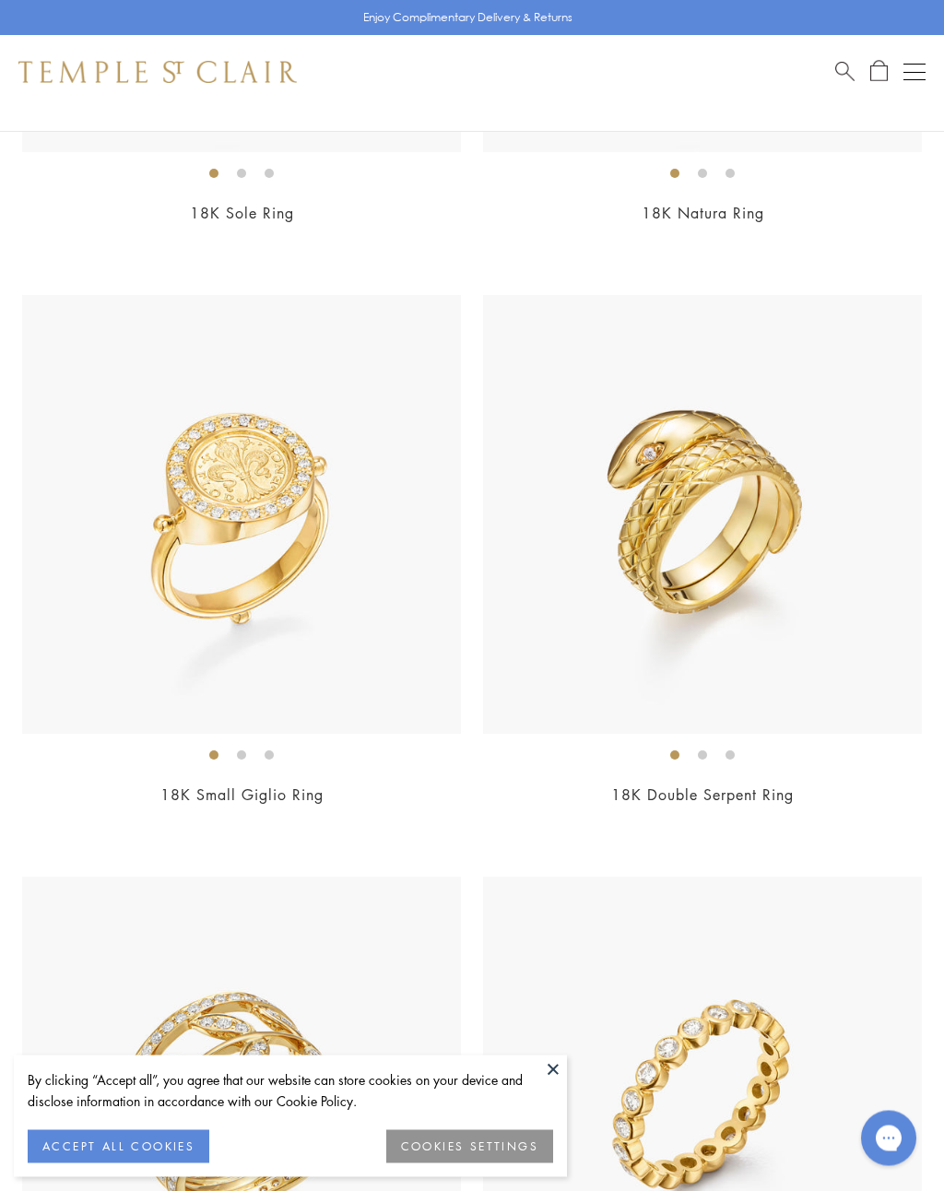
scroll to position [8213, 0]
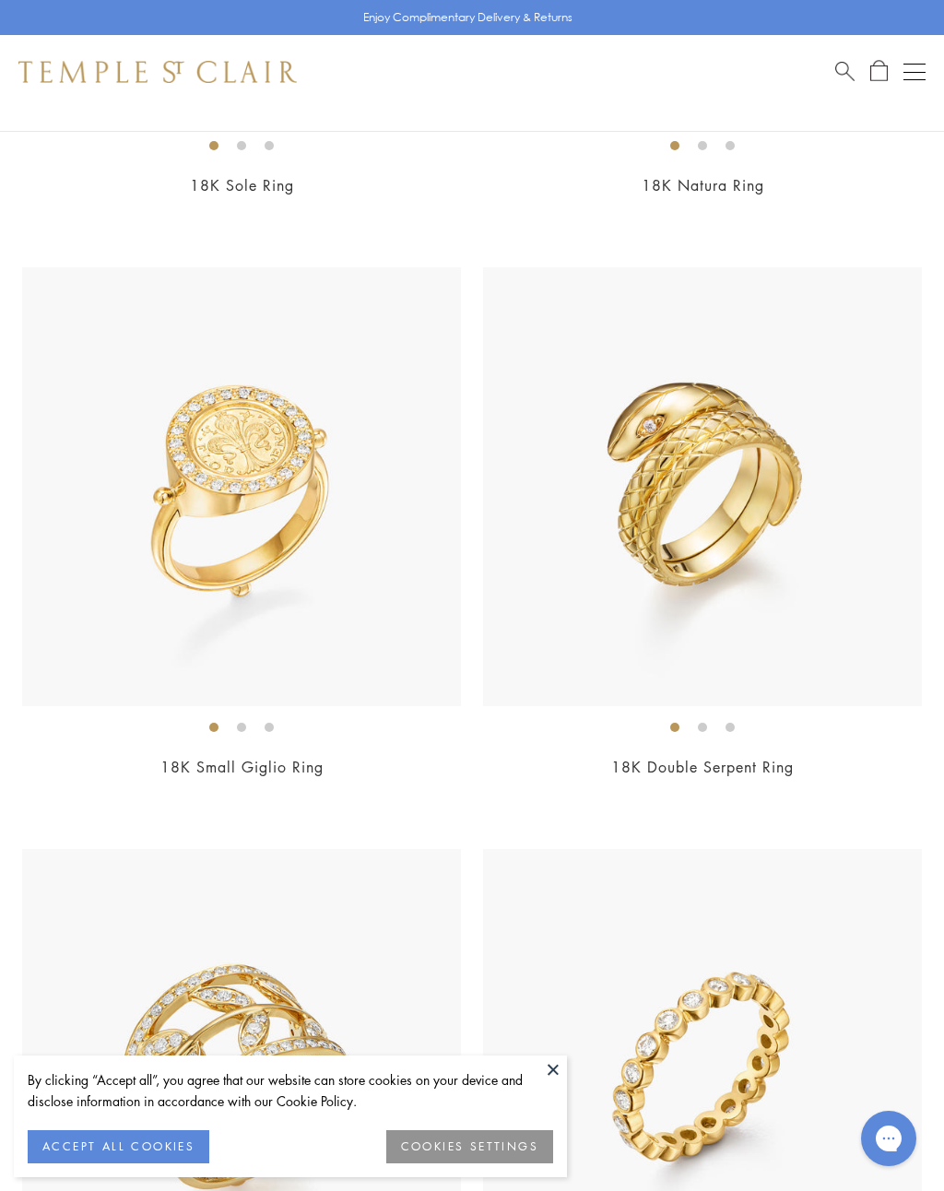
click at [718, 757] on link "18K Double Serpent Ring" at bounding box center [702, 767] width 183 height 20
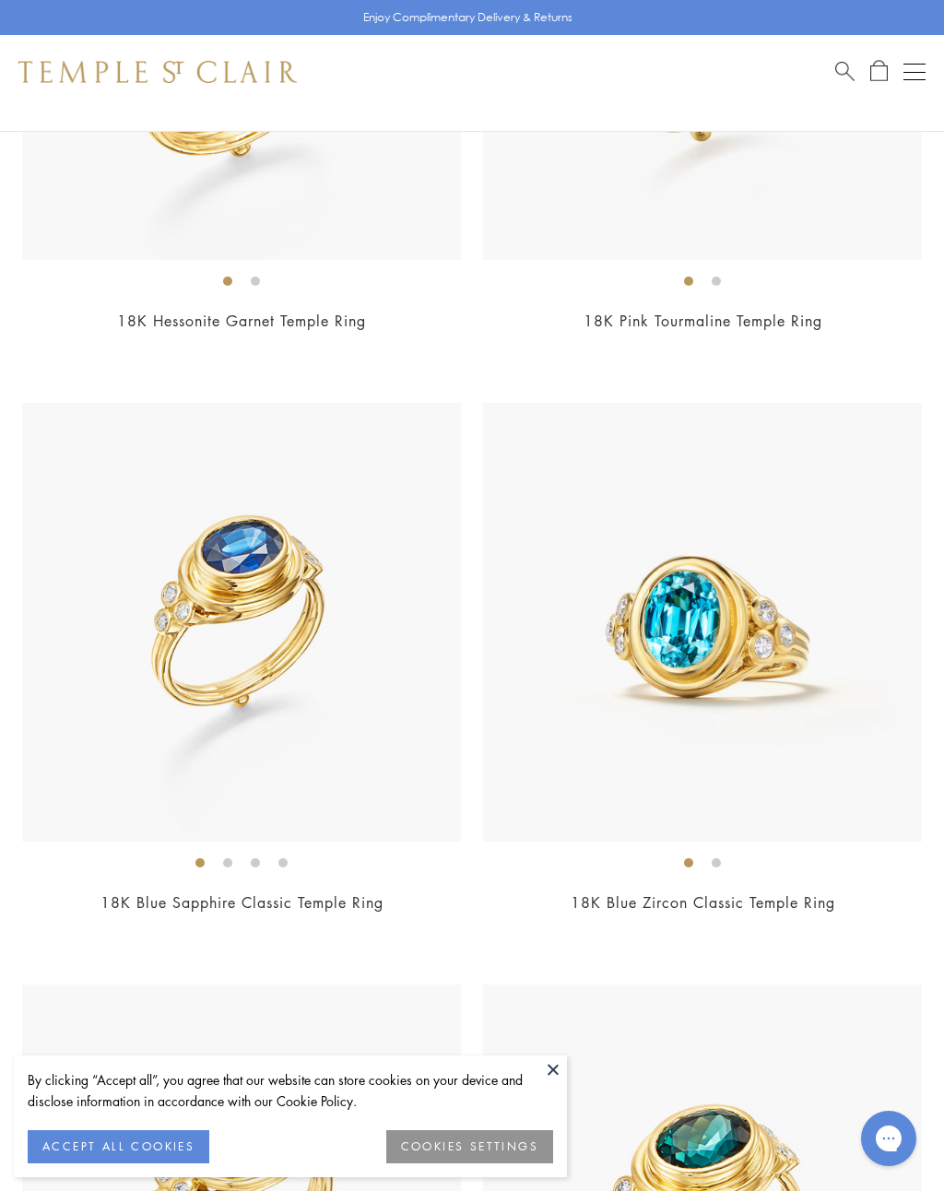
scroll to position [12727, 0]
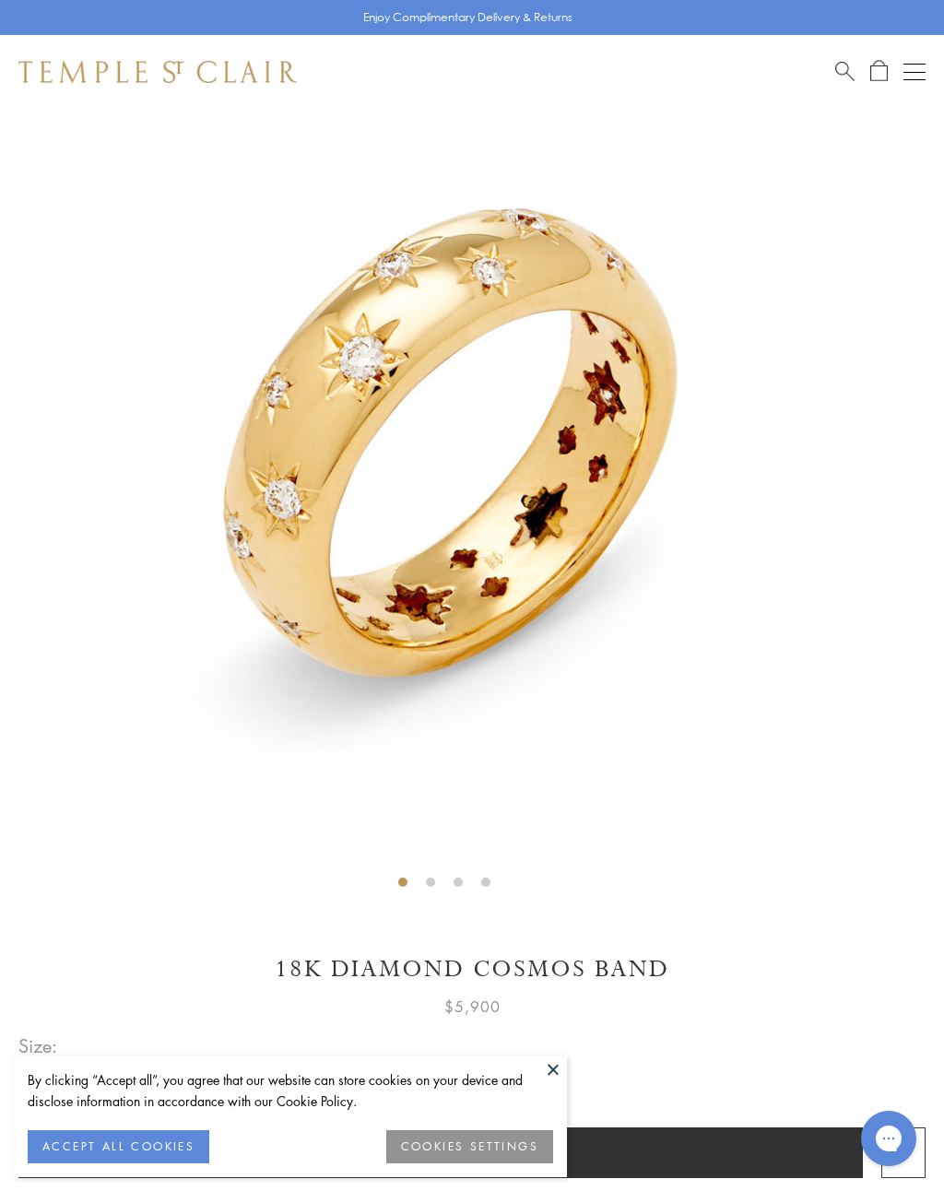
scroll to position [109, 0]
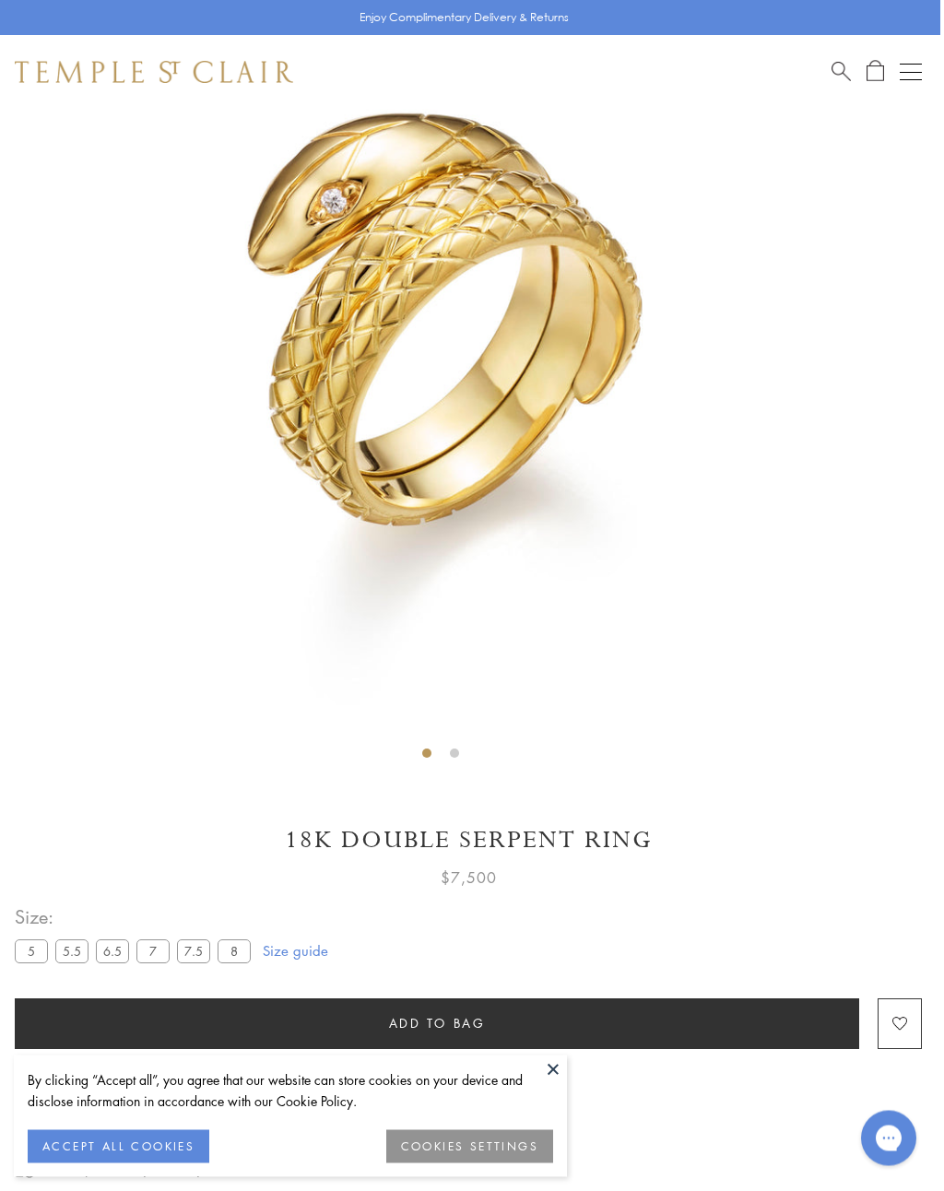
scroll to position [230, 4]
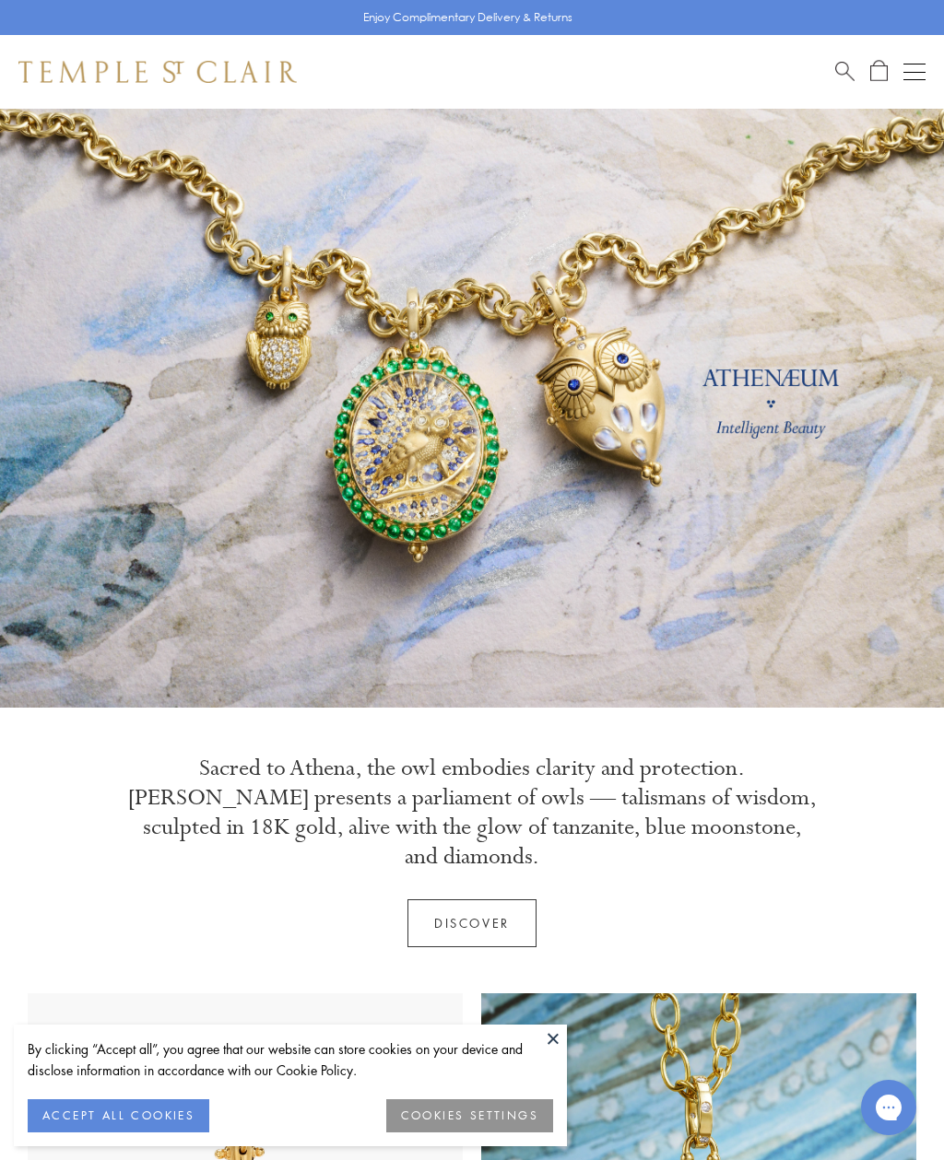
click at [839, 76] on span "Search" at bounding box center [844, 69] width 19 height 19
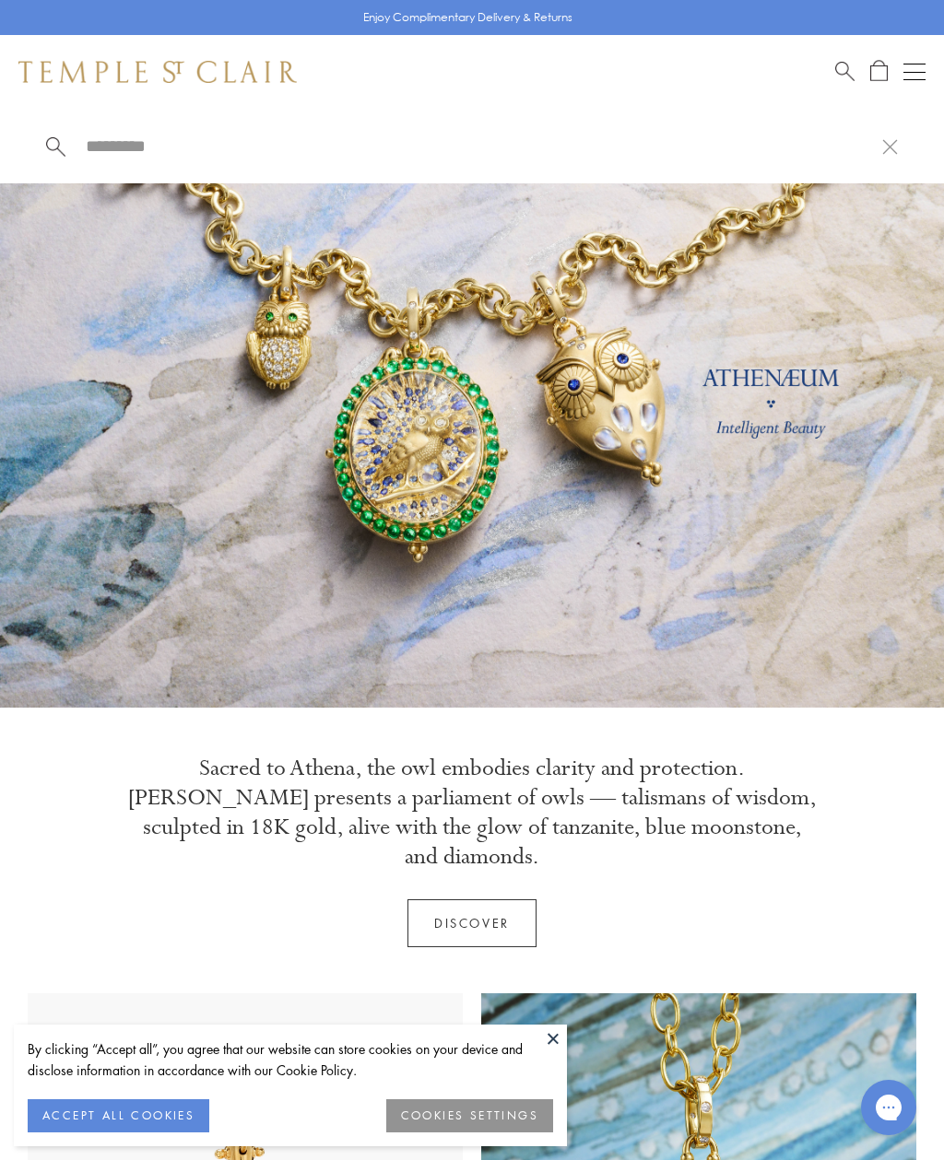
click at [914, 70] on button "Open navigation" at bounding box center [914, 72] width 22 height 22
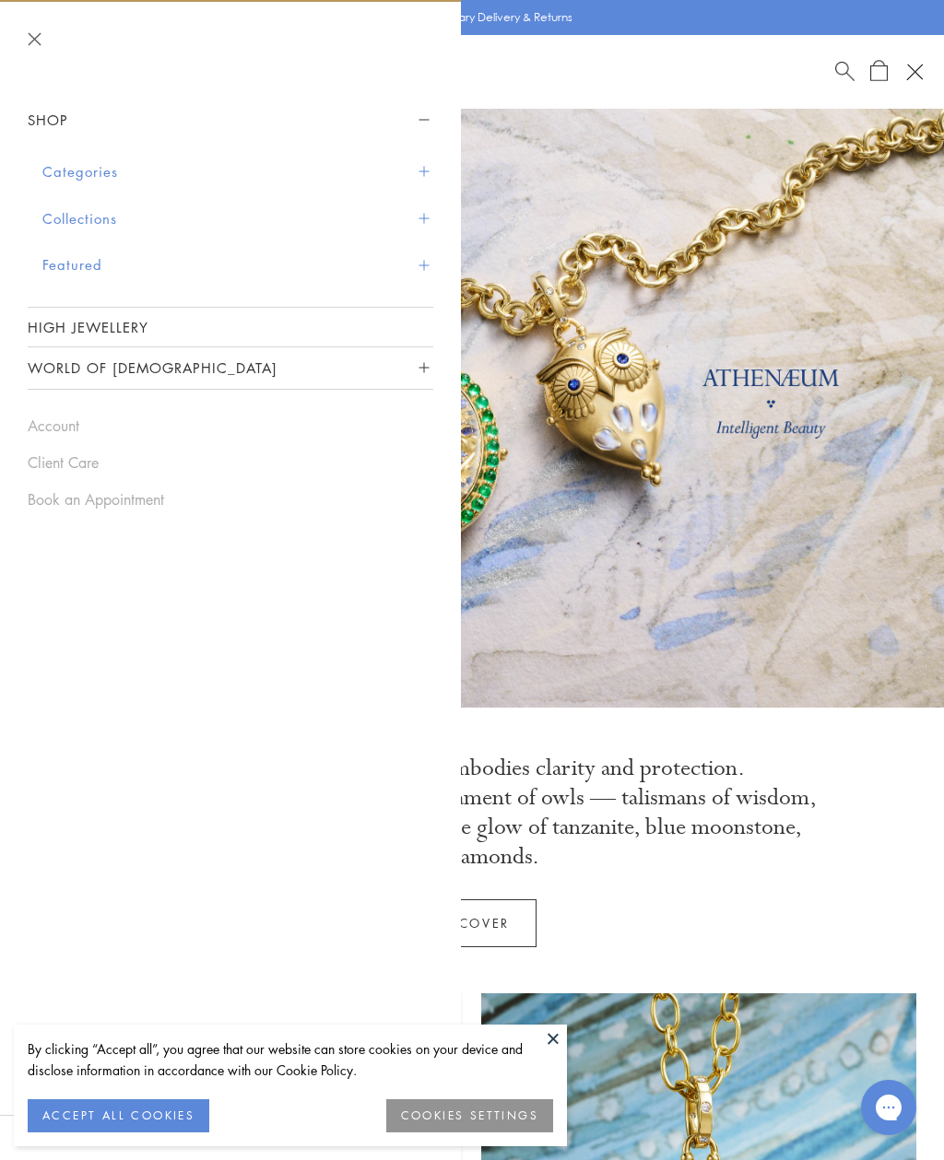
click at [430, 176] on button "Categories" at bounding box center [237, 171] width 391 height 47
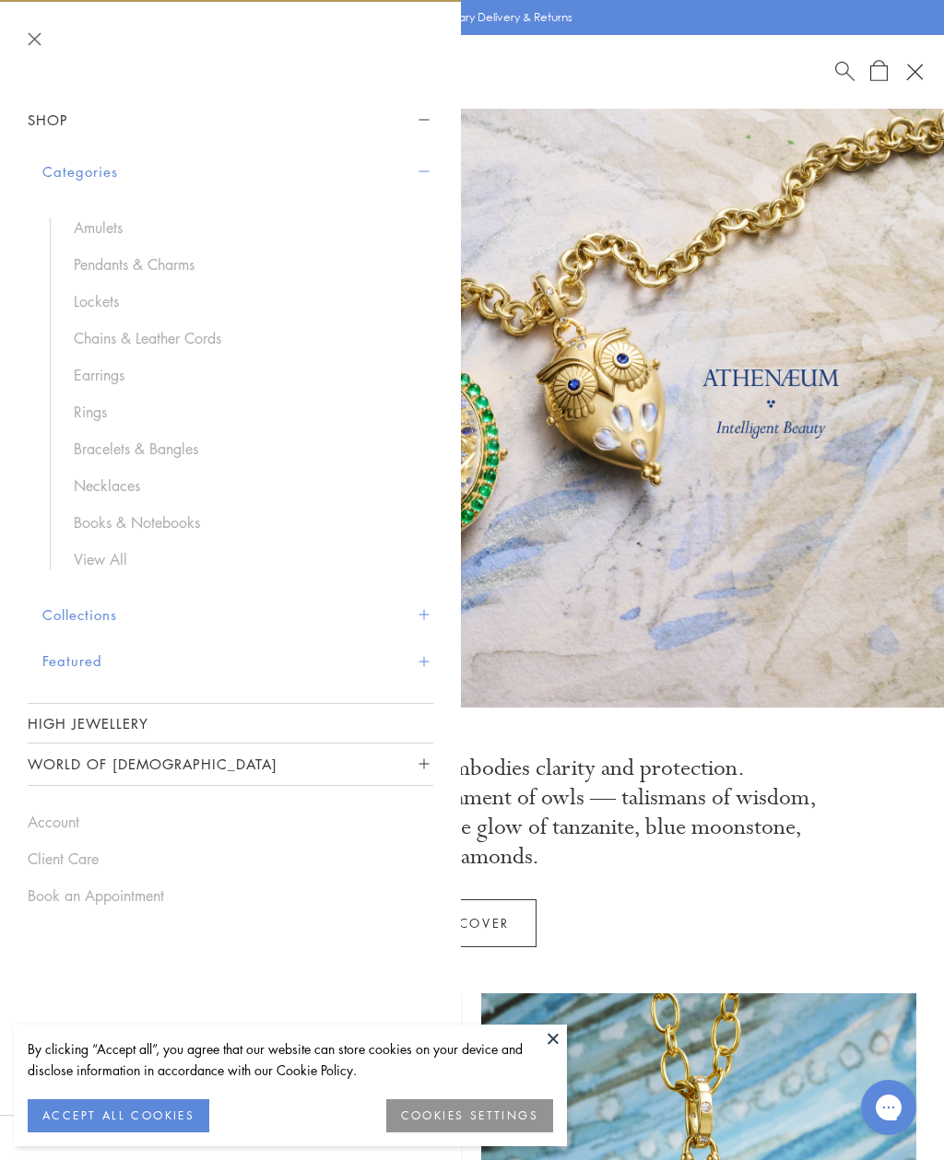
click at [100, 409] on link "Rings" at bounding box center [244, 412] width 341 height 20
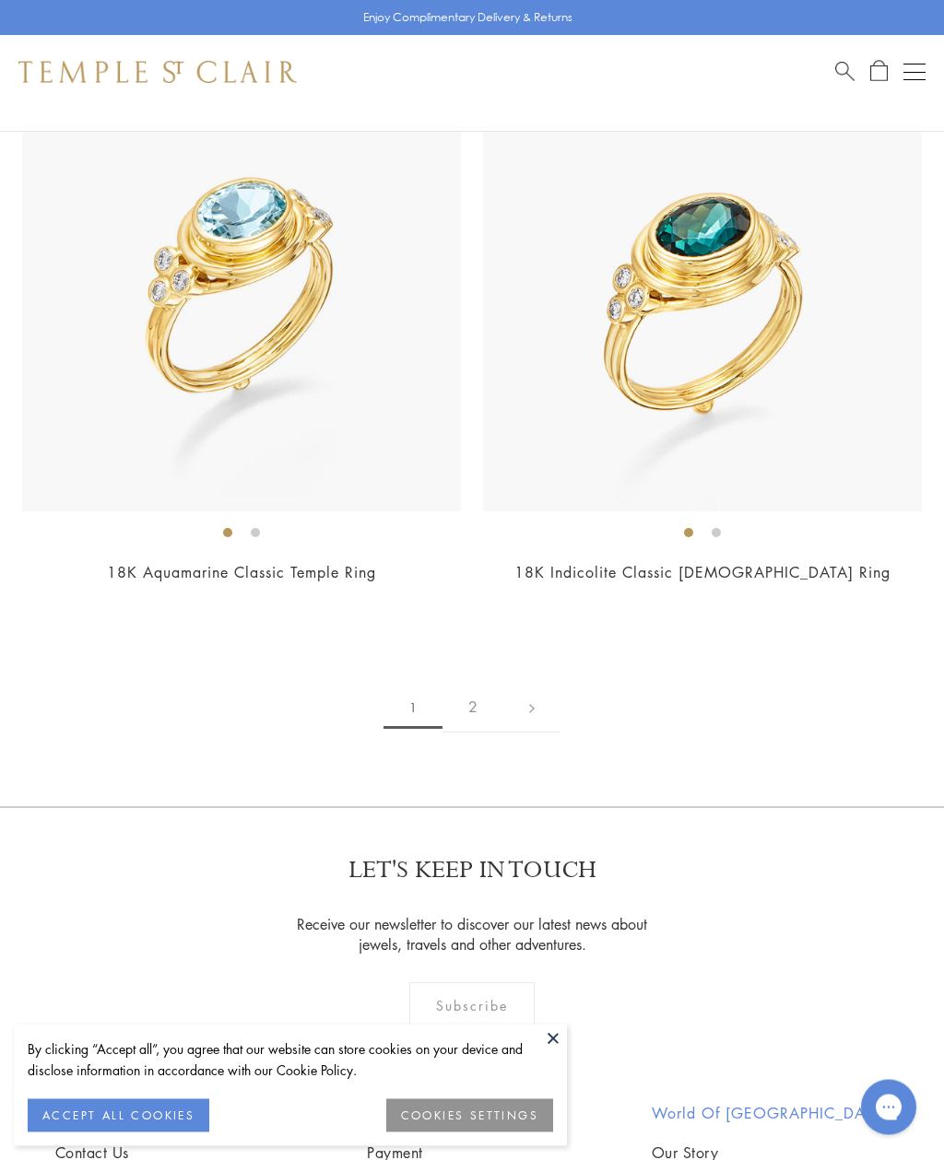
scroll to position [13641, 0]
click at [489, 690] on link "2" at bounding box center [472, 707] width 61 height 51
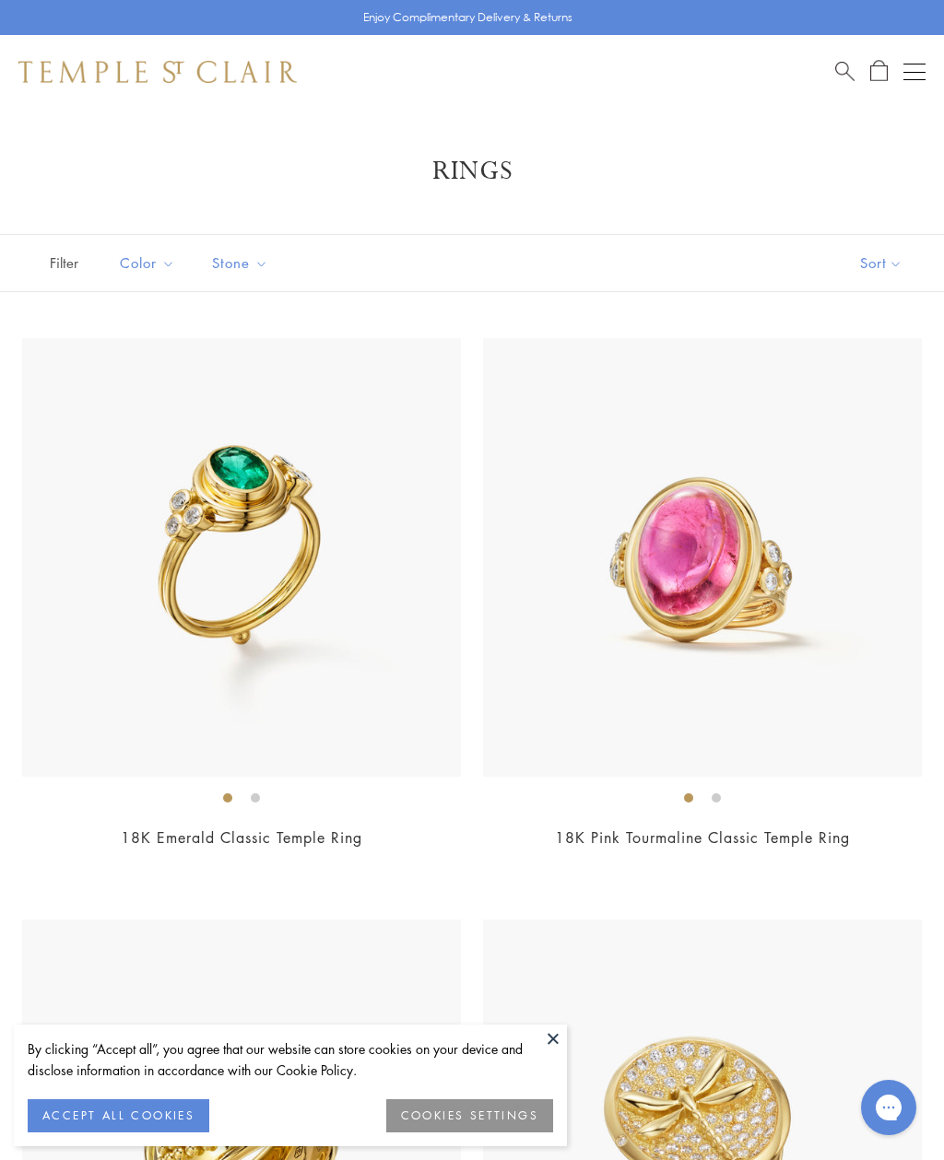
click at [918, 65] on button "Open navigation" at bounding box center [914, 72] width 22 height 22
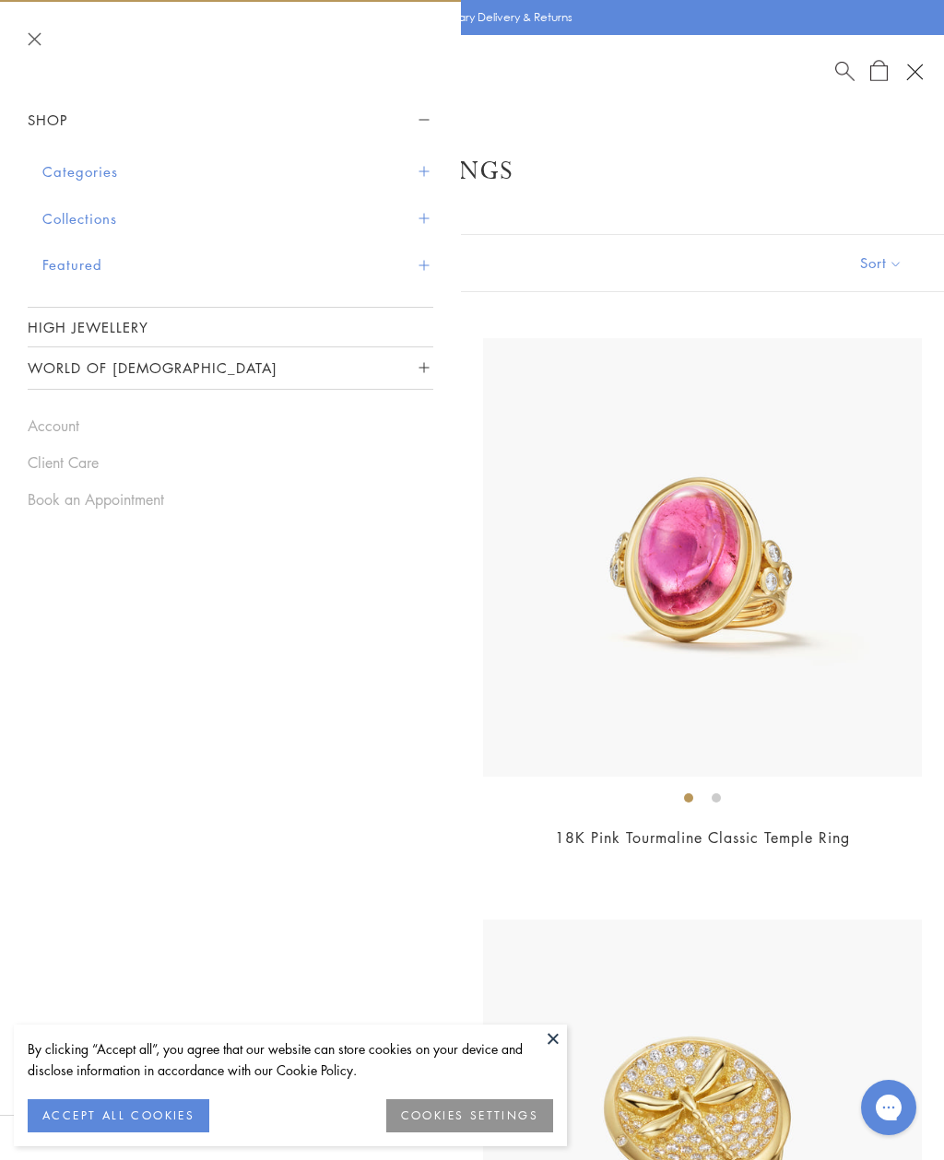
click at [423, 169] on span "Sidebar navigation" at bounding box center [423, 172] width 10 height 10
click at [425, 159] on button "Categories" at bounding box center [237, 171] width 391 height 47
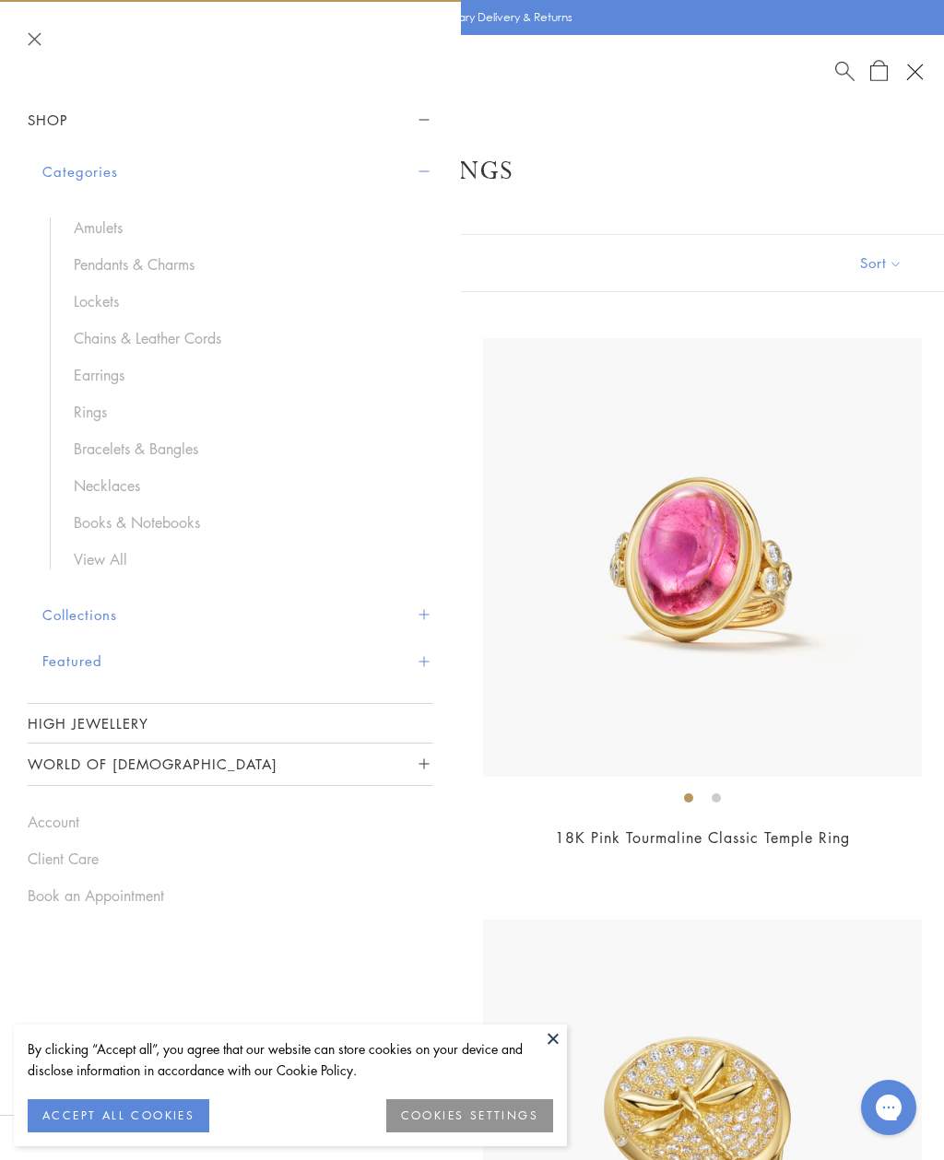
click at [102, 477] on link "Necklaces" at bounding box center [244, 486] width 341 height 20
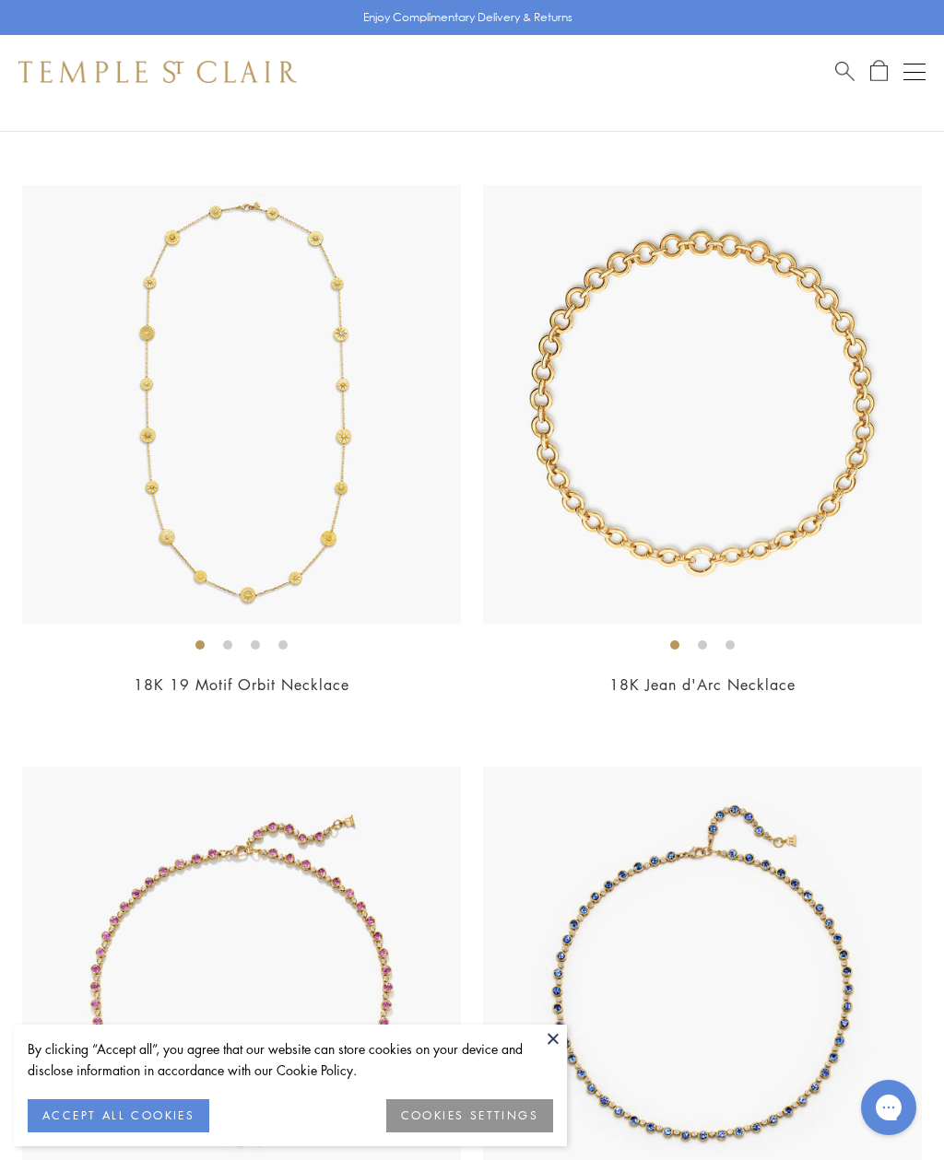
scroll to position [5967, 0]
click at [532, 507] on img at bounding box center [702, 405] width 439 height 439
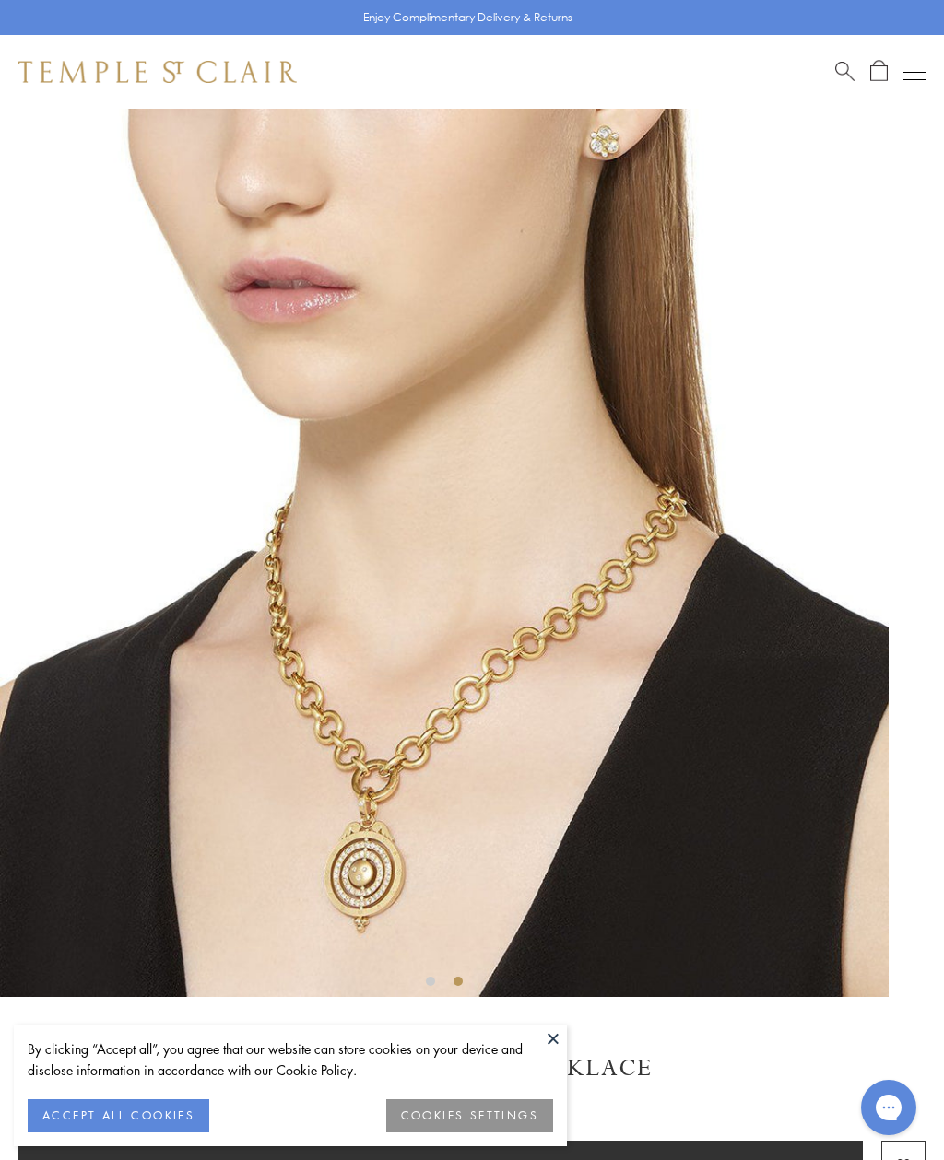
click at [546, 1039] on button at bounding box center [553, 1039] width 28 height 28
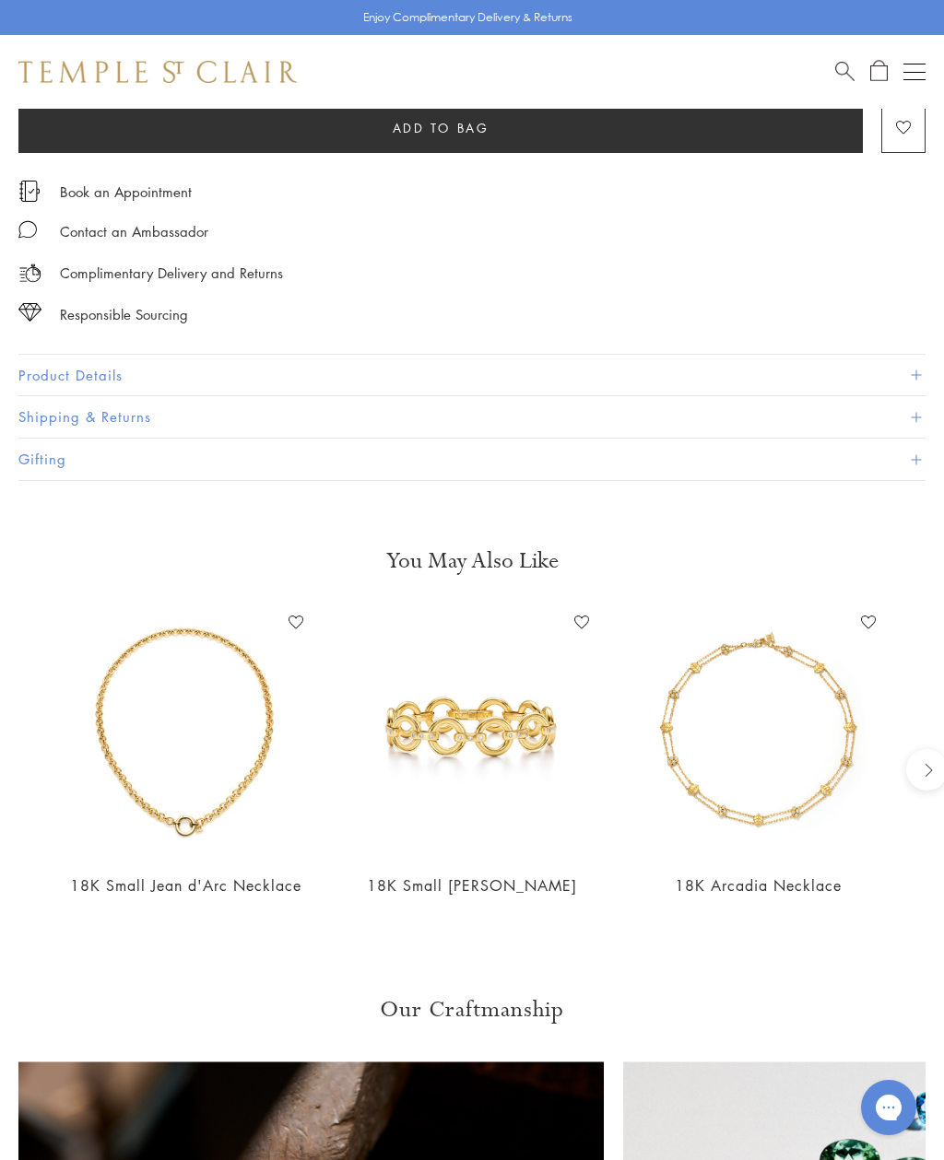
scroll to position [1040, 0]
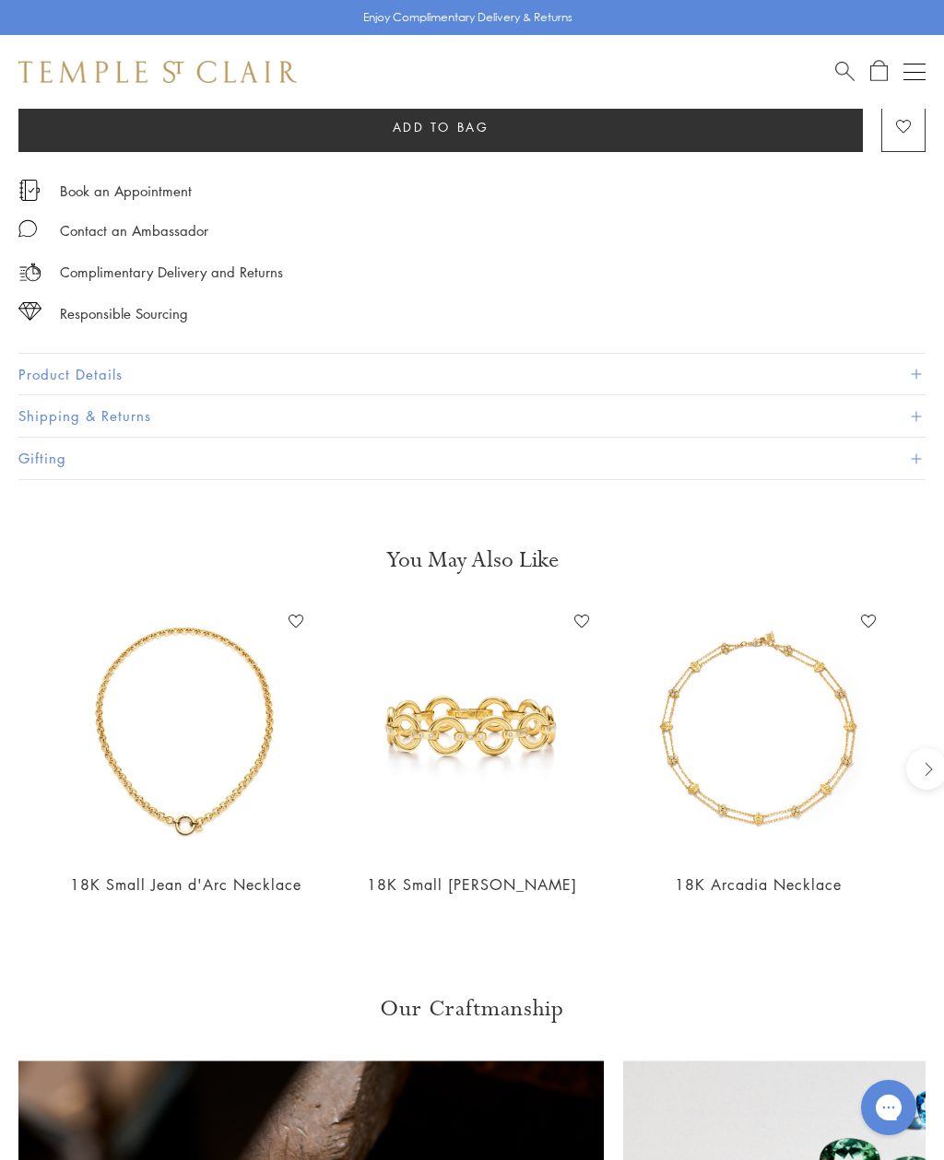
click at [138, 642] on img at bounding box center [186, 732] width 250 height 250
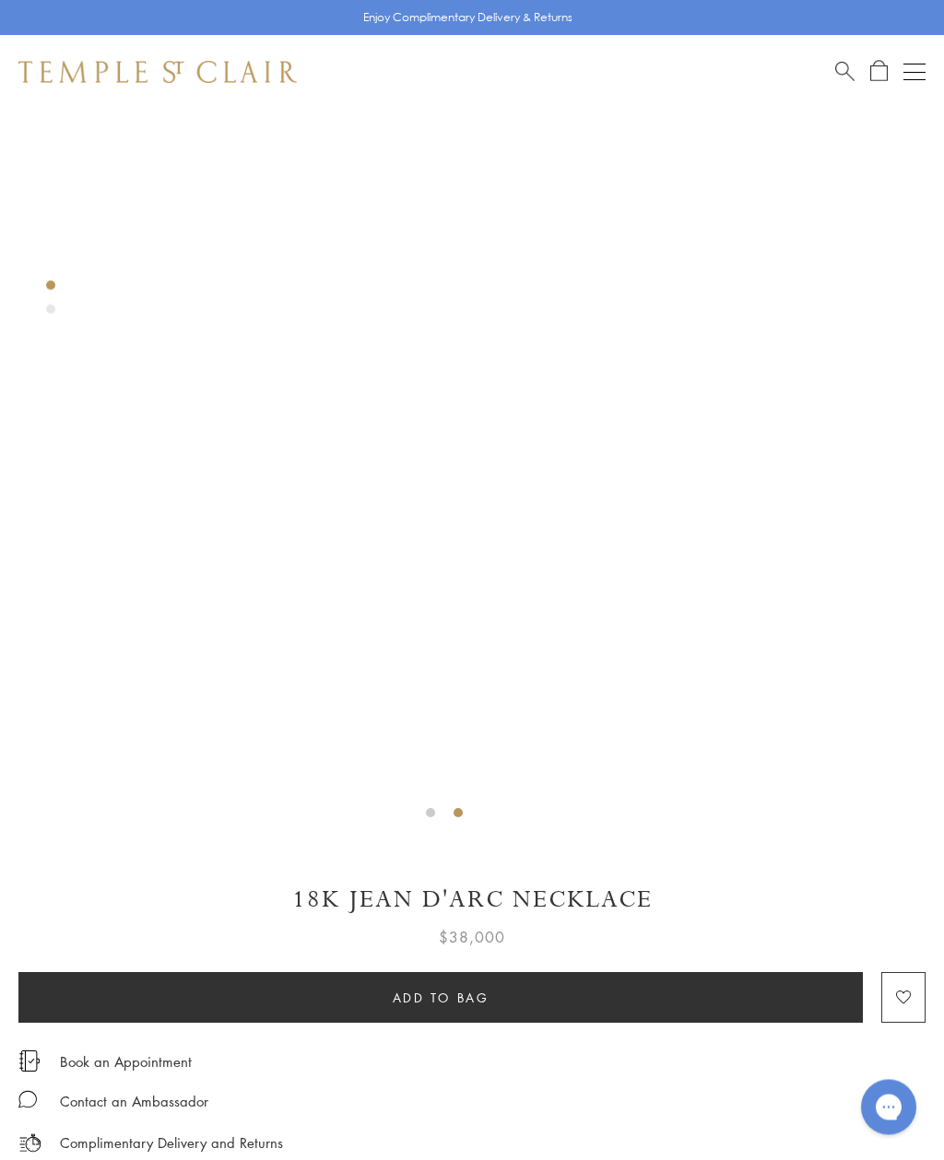
scroll to position [0, 0]
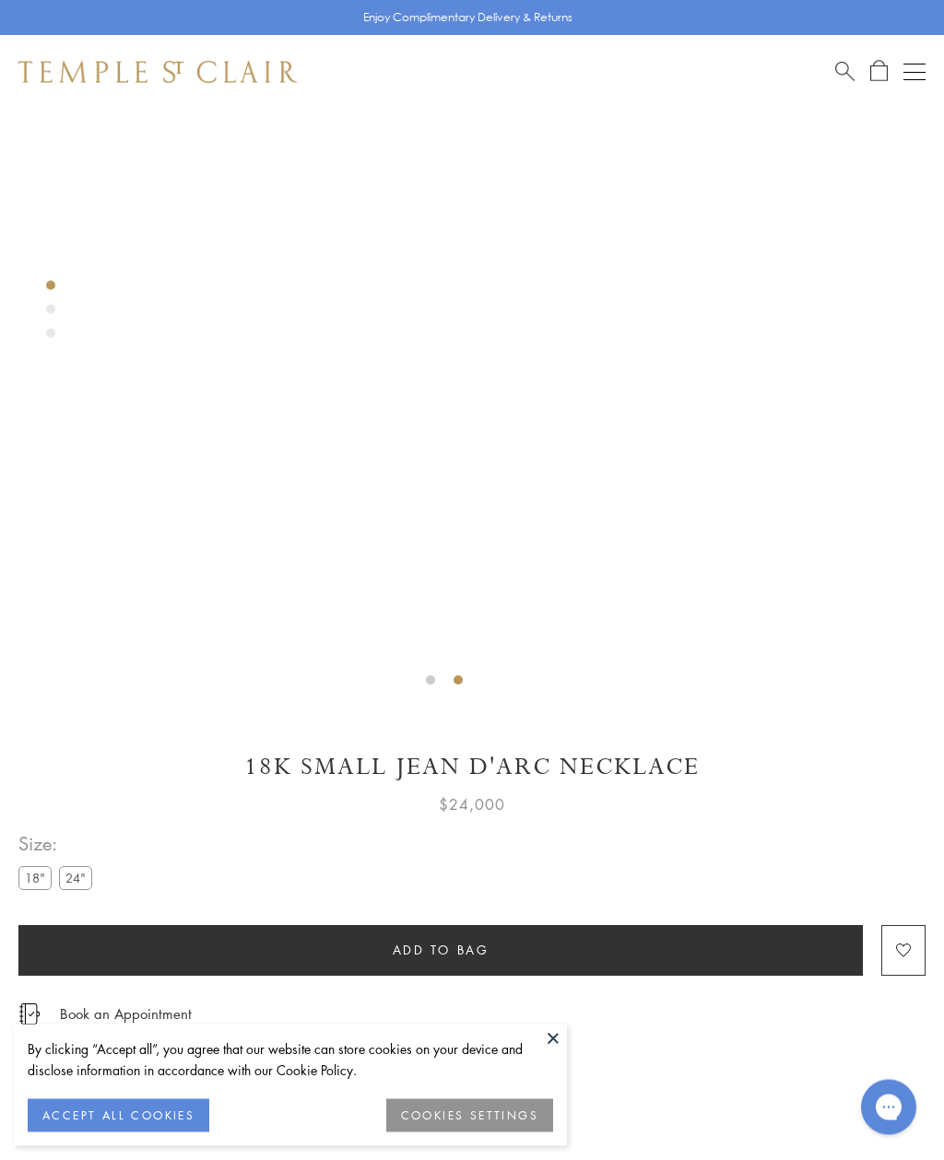
scroll to position [301, 0]
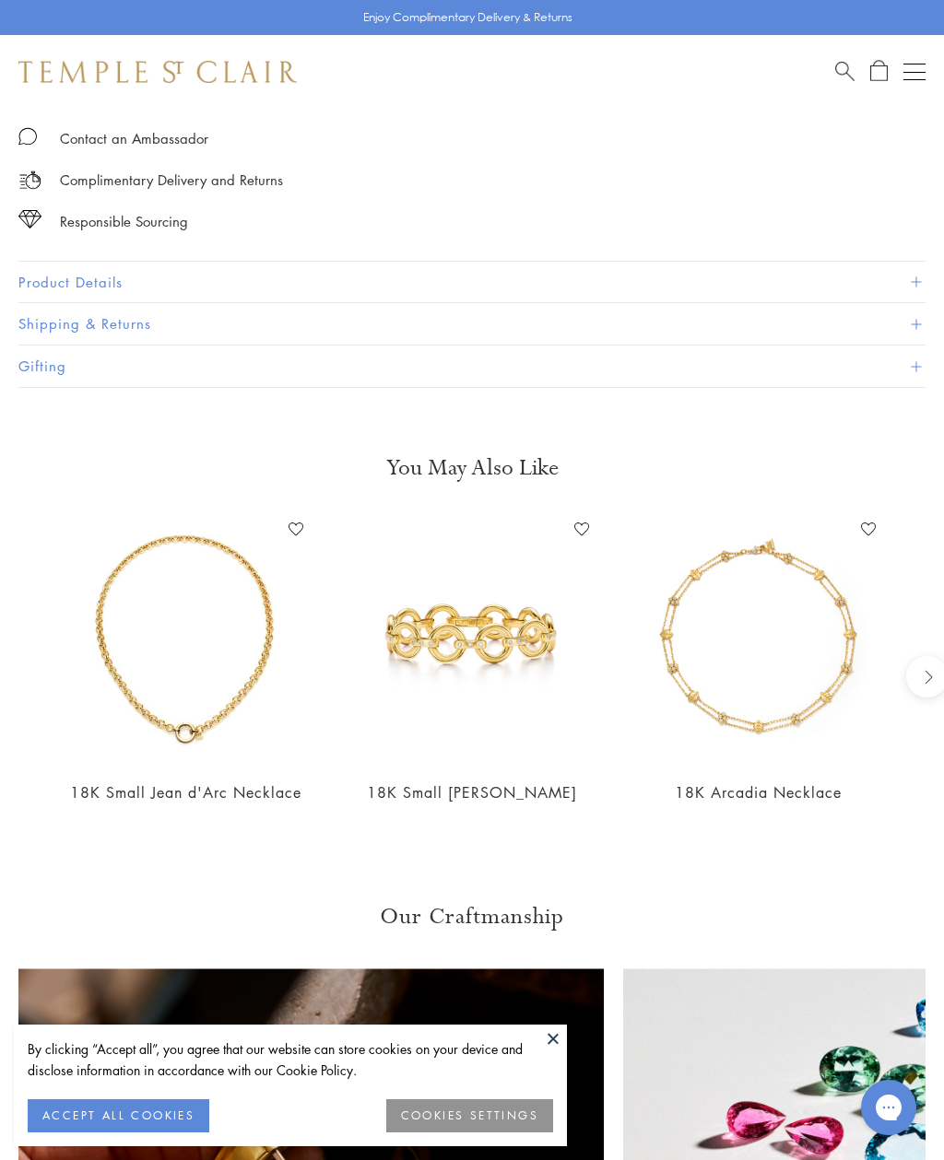
scroll to position [1228, 0]
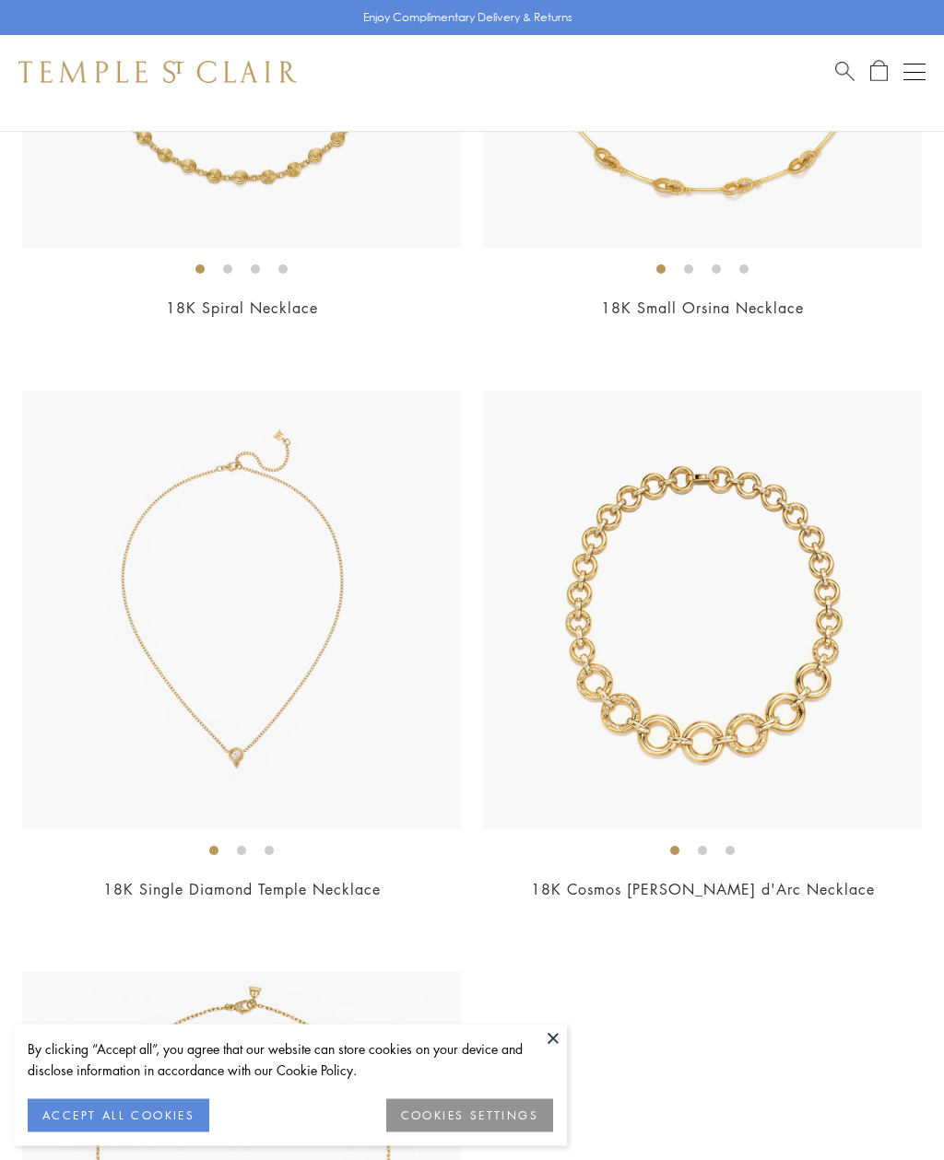
scroll to position [10416, 0]
click at [562, 708] on img at bounding box center [702, 609] width 439 height 439
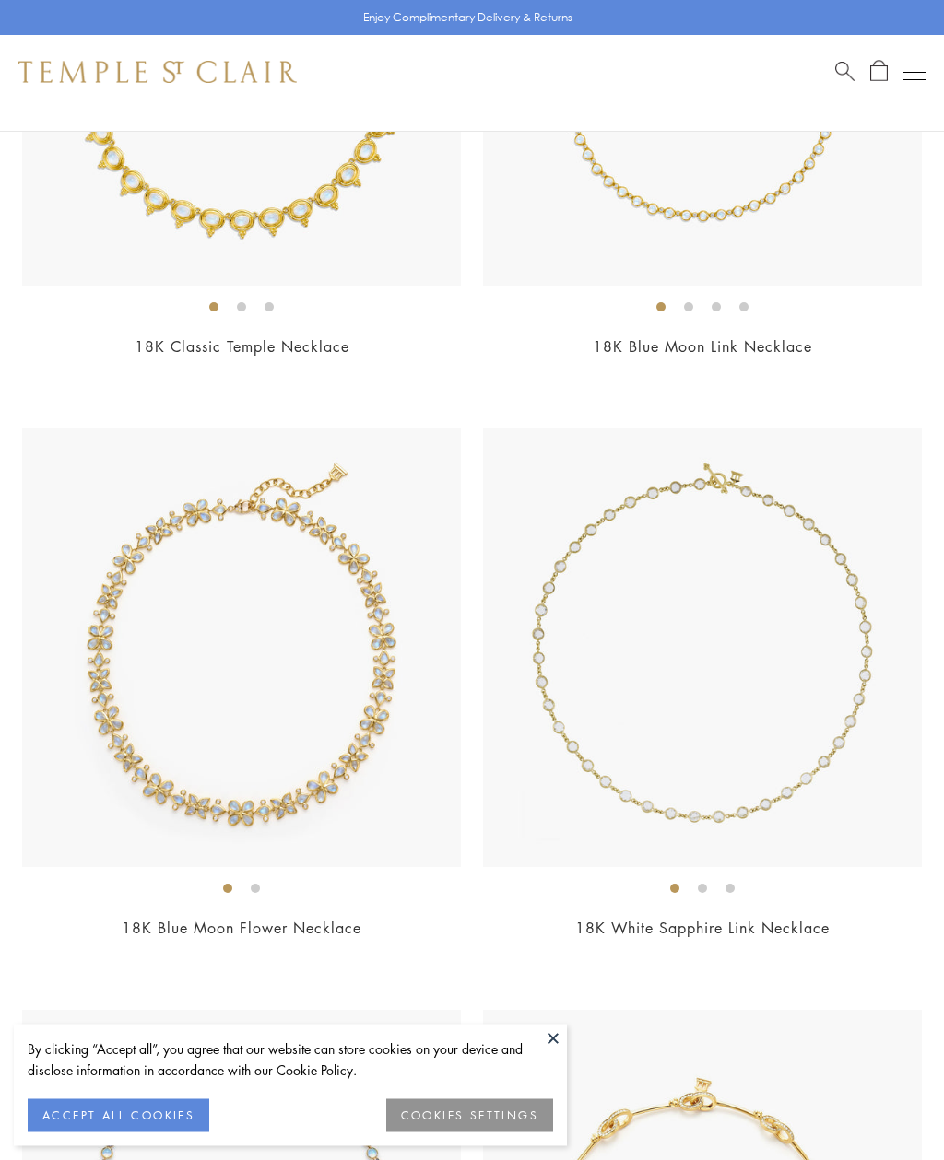
scroll to position [8048, 0]
